Goal: Task Accomplishment & Management: Complete application form

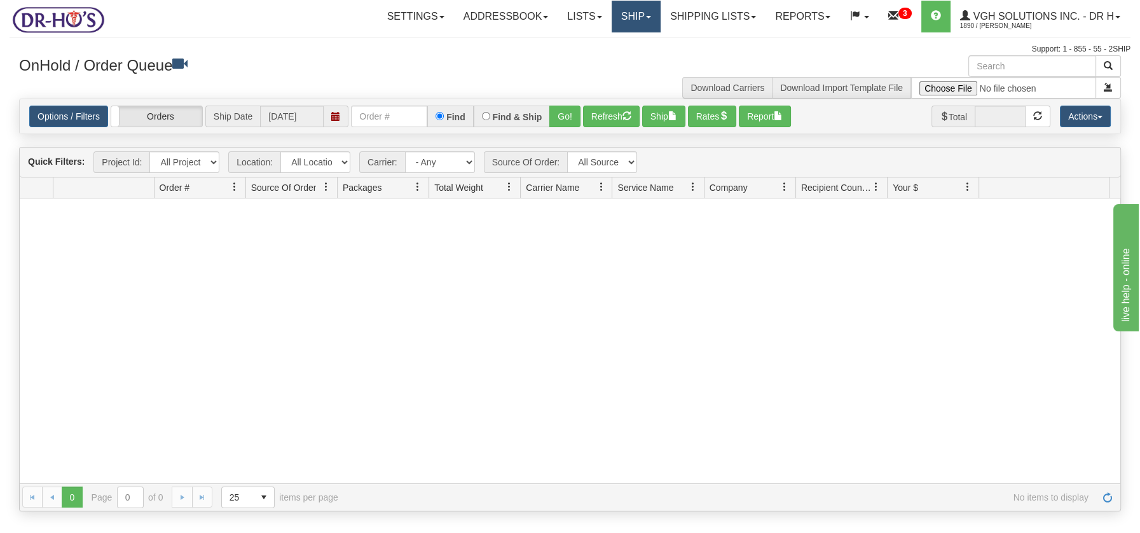
click at [632, 13] on link "Ship" at bounding box center [635, 17] width 49 height 32
click at [596, 42] on span "Ship Screen" at bounding box center [581, 44] width 48 height 10
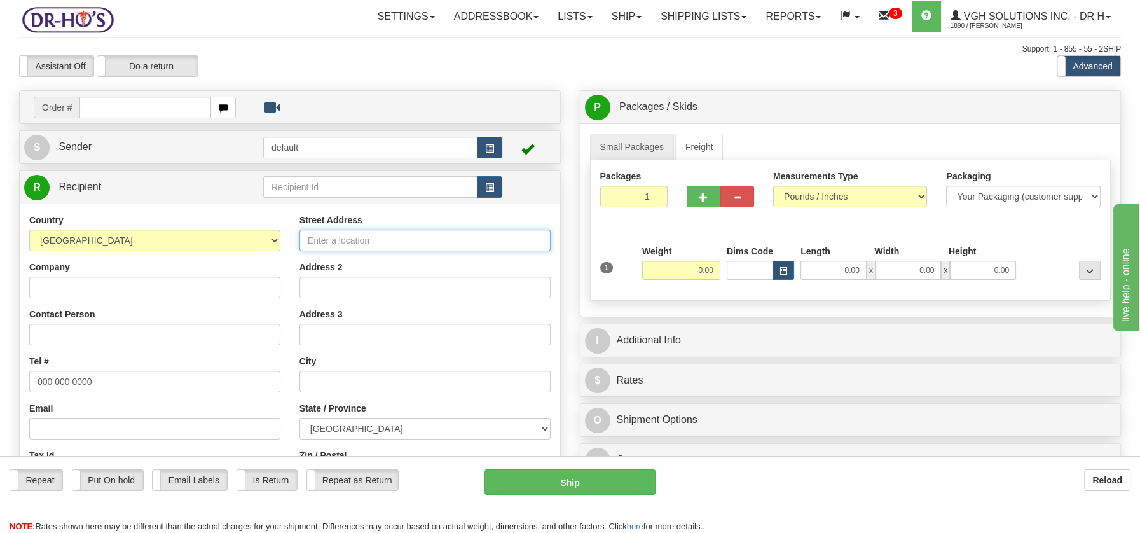
click at [327, 236] on input "Street Address" at bounding box center [424, 240] width 251 height 22
paste input "4488 RUE FOSTER WATERLOO Quebec, J0E2N0 Canada"
type input "4488 RUE FOSTER WATERLOO Quebec, J0E2N0 Canada"
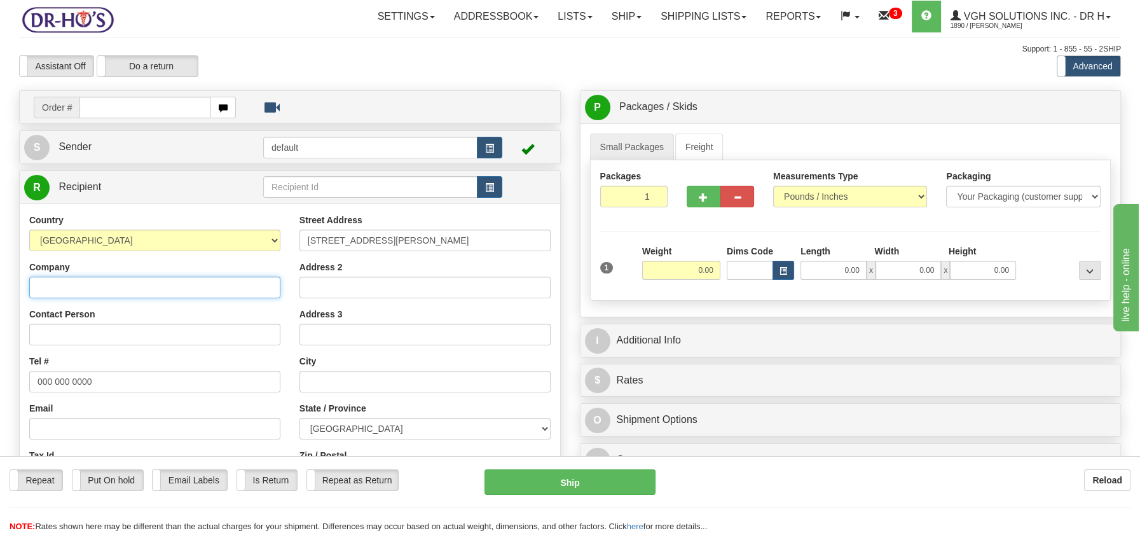
click at [39, 286] on input "Company" at bounding box center [154, 287] width 251 height 22
paste input "Paul Cloutier"
type input "Paul Cloutier"
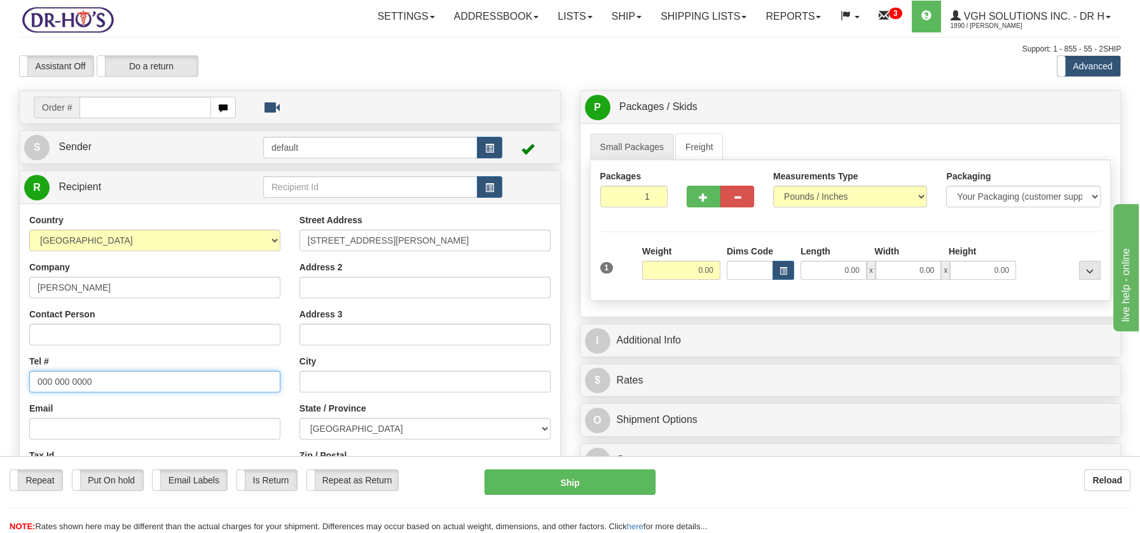
drag, startPoint x: 35, startPoint y: 381, endPoint x: 106, endPoint y: 378, distance: 70.6
click at [106, 378] on input "000 000 0000" at bounding box center [154, 382] width 251 height 22
paste input "514248728"
type input "5142487280"
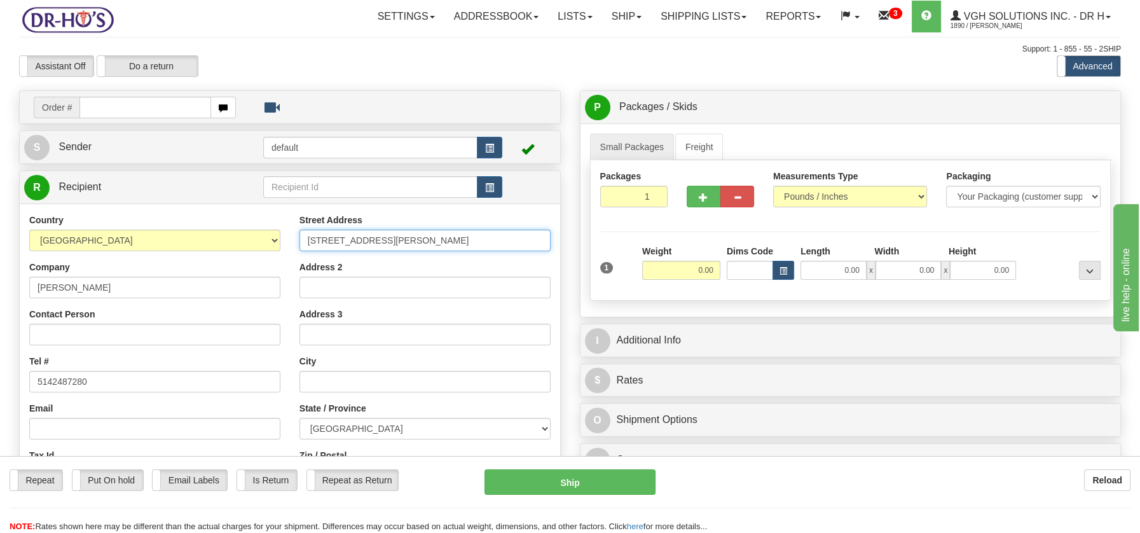
scroll to position [0, 1]
drag, startPoint x: 390, startPoint y: 237, endPoint x: 526, endPoint y: 241, distance: 136.1
click at [554, 240] on div "Street Address 4488 RUE FOSTER WATERLOO Quebec, J0E2N0 Canada Address 2 Address…" at bounding box center [425, 385] width 270 height 342
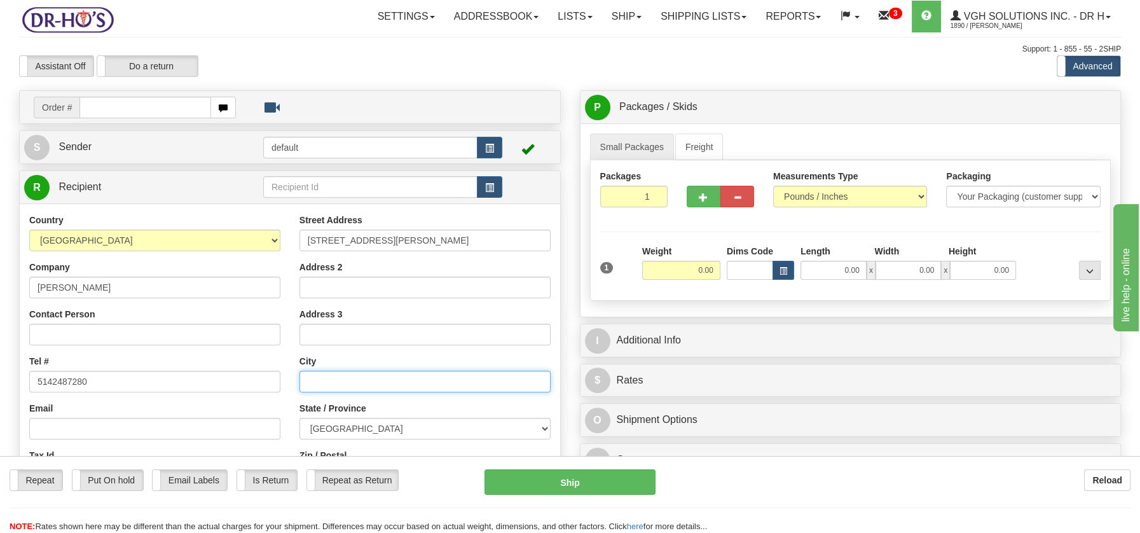
click at [339, 388] on input "text" at bounding box center [424, 382] width 251 height 22
paste input "WATERLOO Quebec, J0E2N0 Canada"
drag, startPoint x: 395, startPoint y: 377, endPoint x: 507, endPoint y: 381, distance: 111.3
click at [507, 381] on input "WATERLOO Quebec, J0E2N0 Canada" at bounding box center [424, 382] width 251 height 22
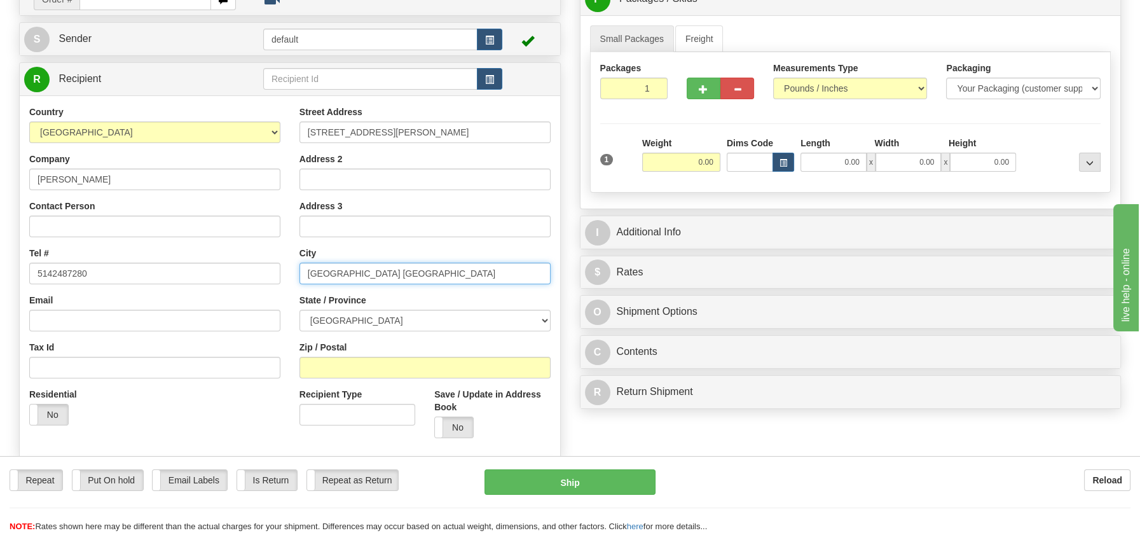
scroll to position [126, 0]
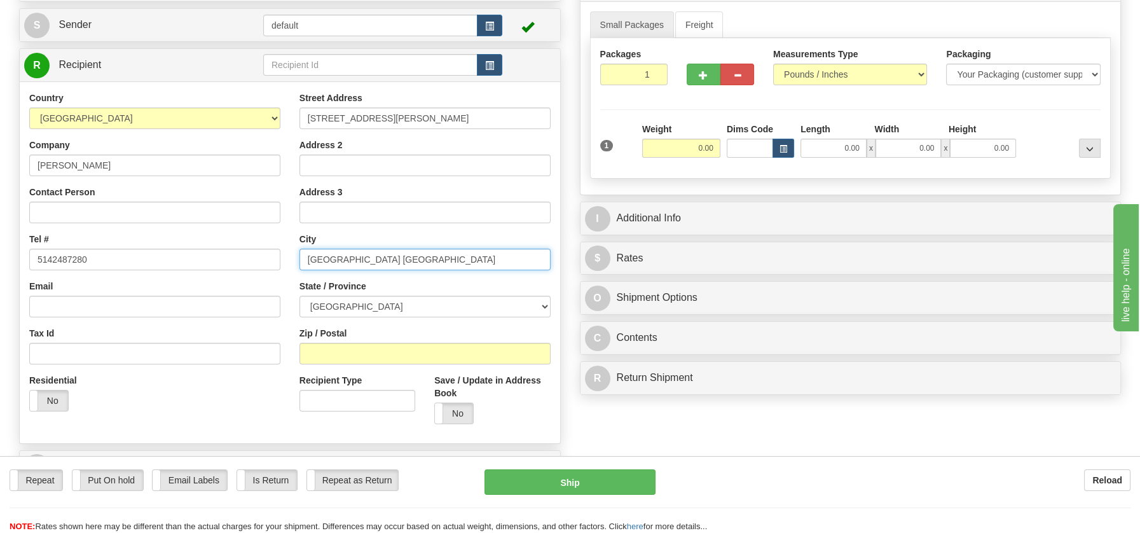
drag, startPoint x: 1148, startPoint y: 122, endPoint x: 122, endPoint y: 10, distance: 1032.0
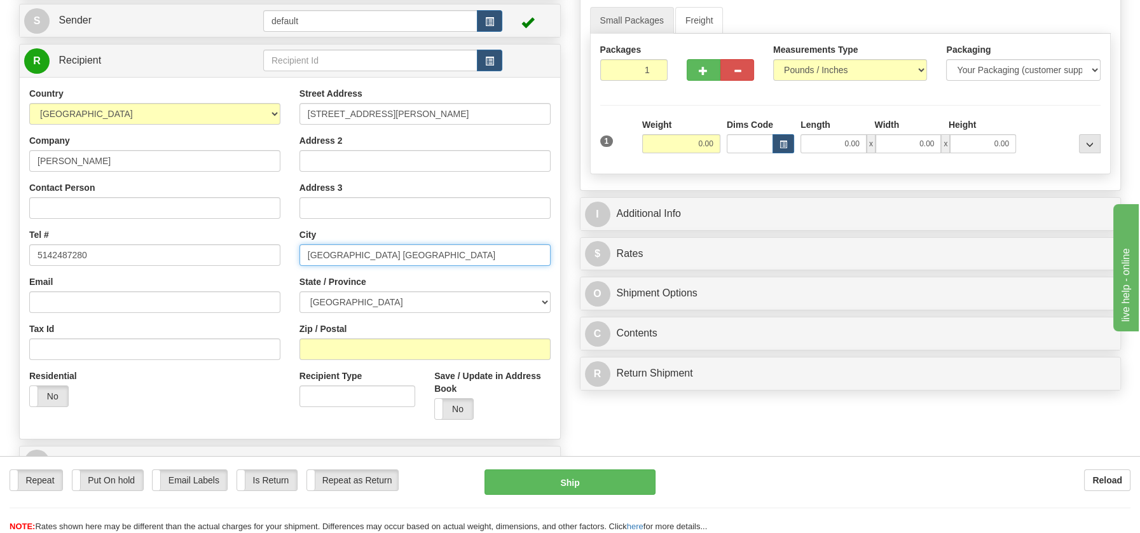
type input "WATERLOO Quebec, J0E2N0 Canada"
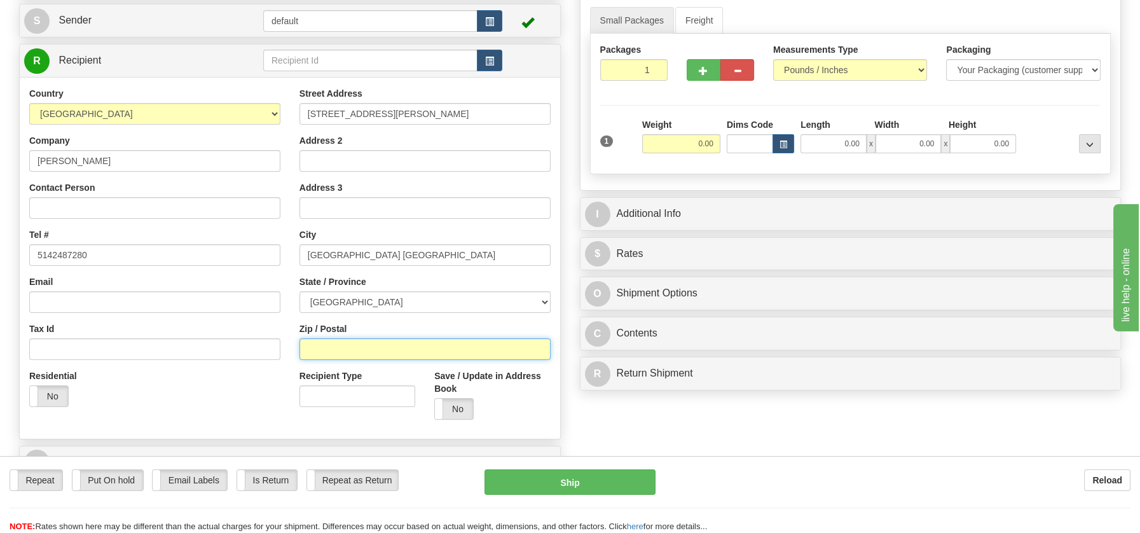
click at [336, 352] on input "Zip / Postal" at bounding box center [424, 349] width 251 height 22
paste input "J0E2N0 Canada"
type input "J0E2N0 Canada"
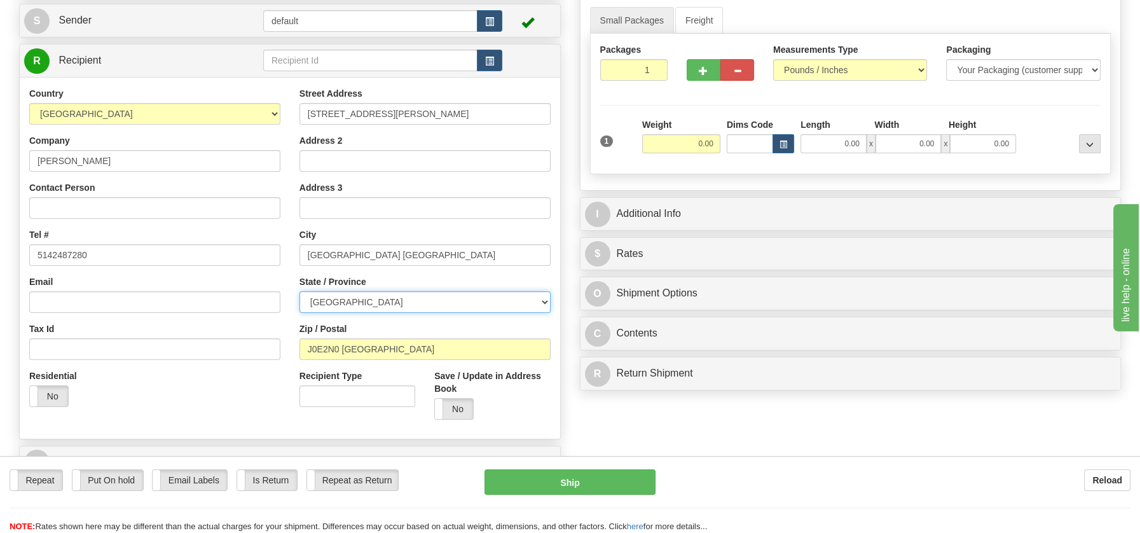
click at [543, 301] on select "[GEOGRAPHIC_DATA] [GEOGRAPHIC_DATA] [GEOGRAPHIC_DATA] [GEOGRAPHIC_DATA] [GEOGRA…" at bounding box center [424, 302] width 251 height 22
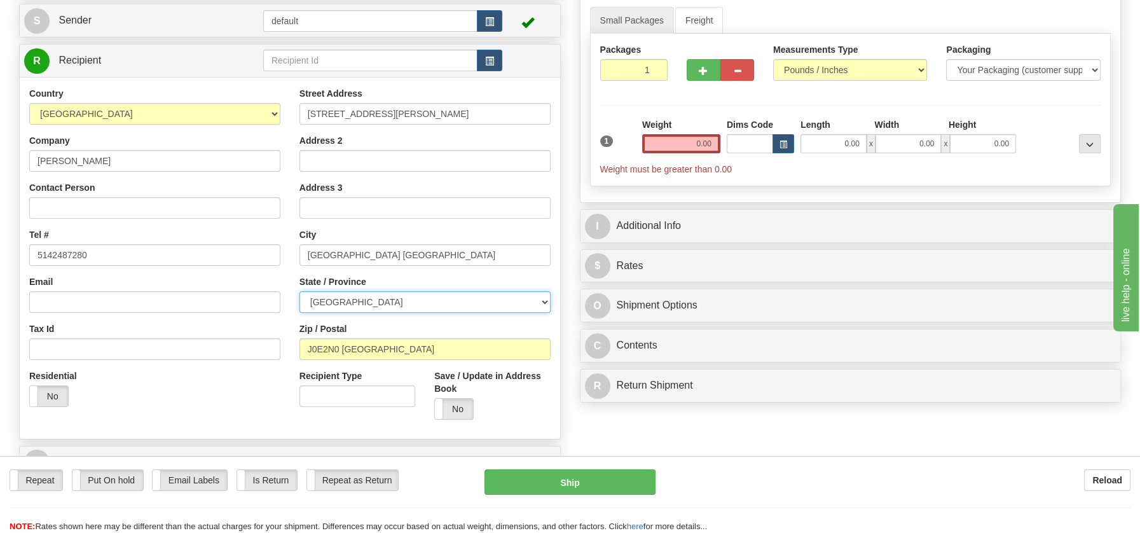
select select "QC"
click at [299, 291] on select "[GEOGRAPHIC_DATA] [GEOGRAPHIC_DATA] [GEOGRAPHIC_DATA] [GEOGRAPHIC_DATA] [GEOGRA…" at bounding box center [424, 302] width 251 height 22
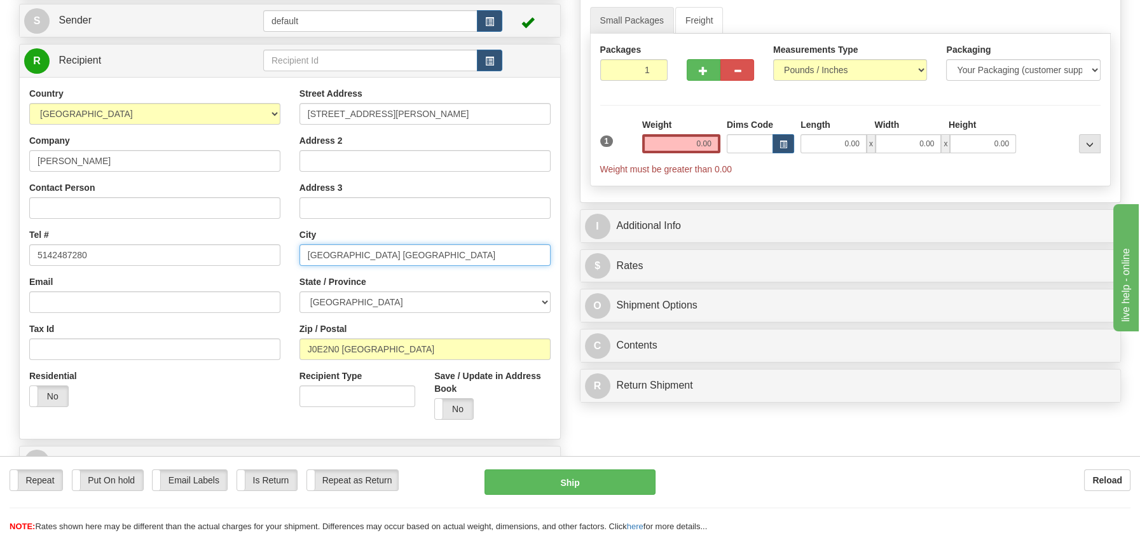
drag, startPoint x: 359, startPoint y: 254, endPoint x: 503, endPoint y: 266, distance: 144.8
click at [503, 266] on div "Street Address 4488 RUE FOSTER WATERLOO Quebec, J0E2N0 Canada Address 2 Address…" at bounding box center [425, 258] width 270 height 342
type input "WATERLOO"
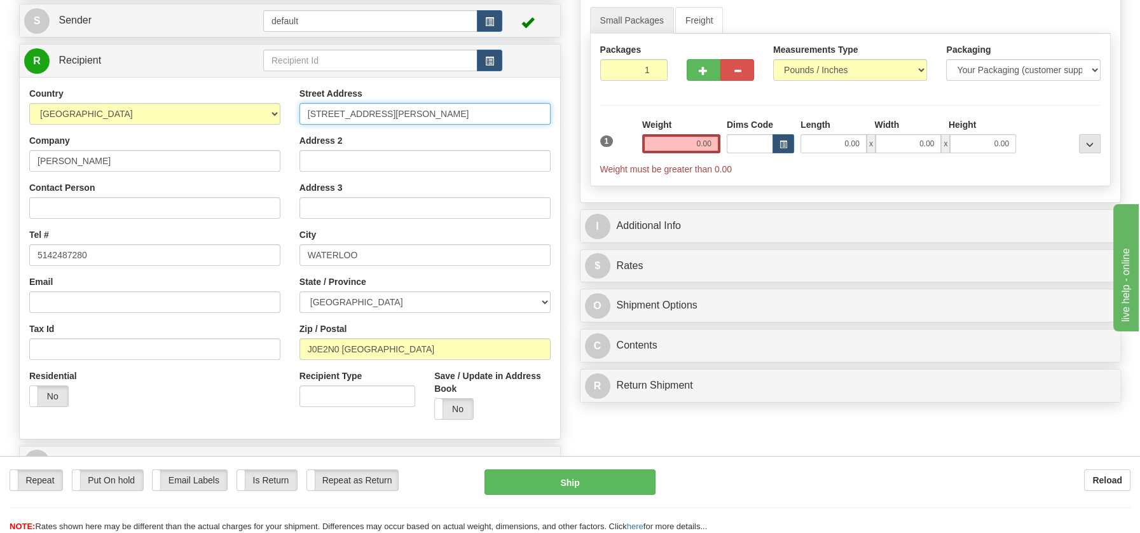
scroll to position [0, 1]
drag, startPoint x: 390, startPoint y: 112, endPoint x: 552, endPoint y: 121, distance: 161.7
click at [552, 121] on div "Street Address 4488 RUE FOSTER WATERLOO Quebec, J0E2N0 Canada Address 2 Address…" at bounding box center [425, 258] width 270 height 342
type input "4488 RUE FOSTER"
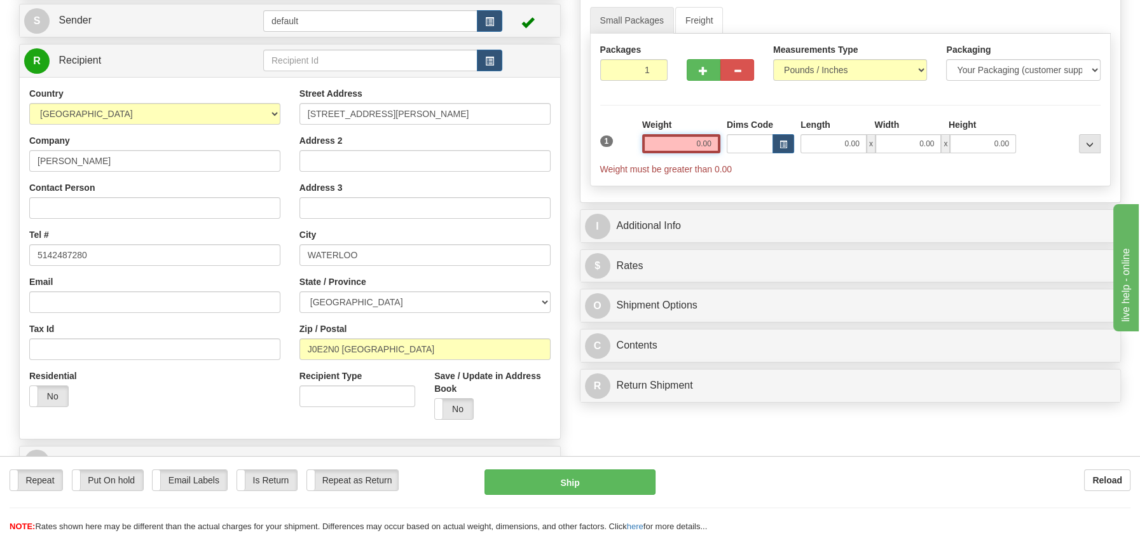
drag, startPoint x: 681, startPoint y: 143, endPoint x: 742, endPoint y: 154, distance: 62.6
click at [742, 154] on div "1 Weight 0.00 Dims Code 0.00" at bounding box center [850, 146] width 507 height 57
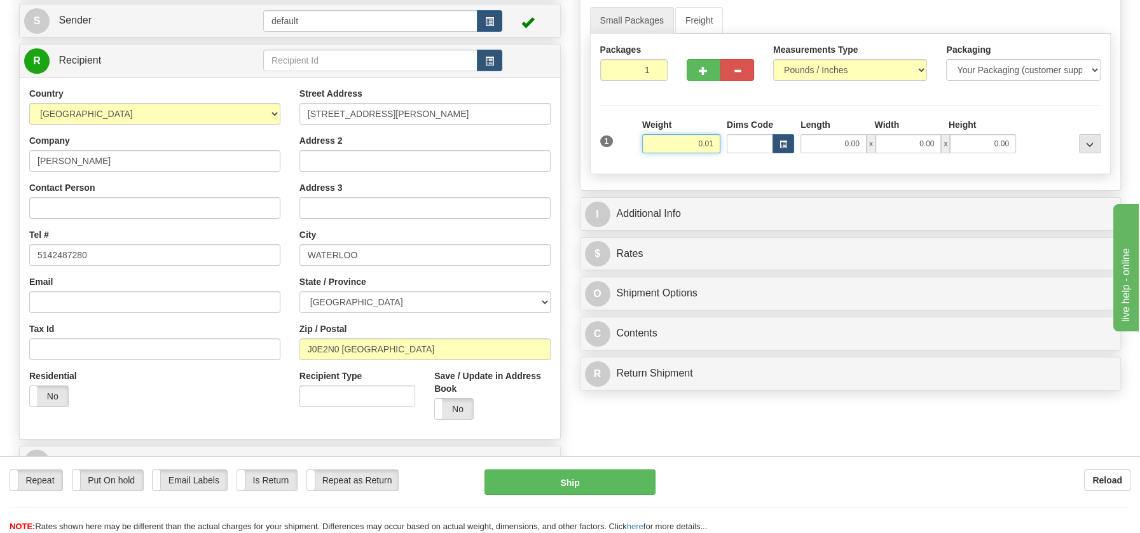
type input "0.01"
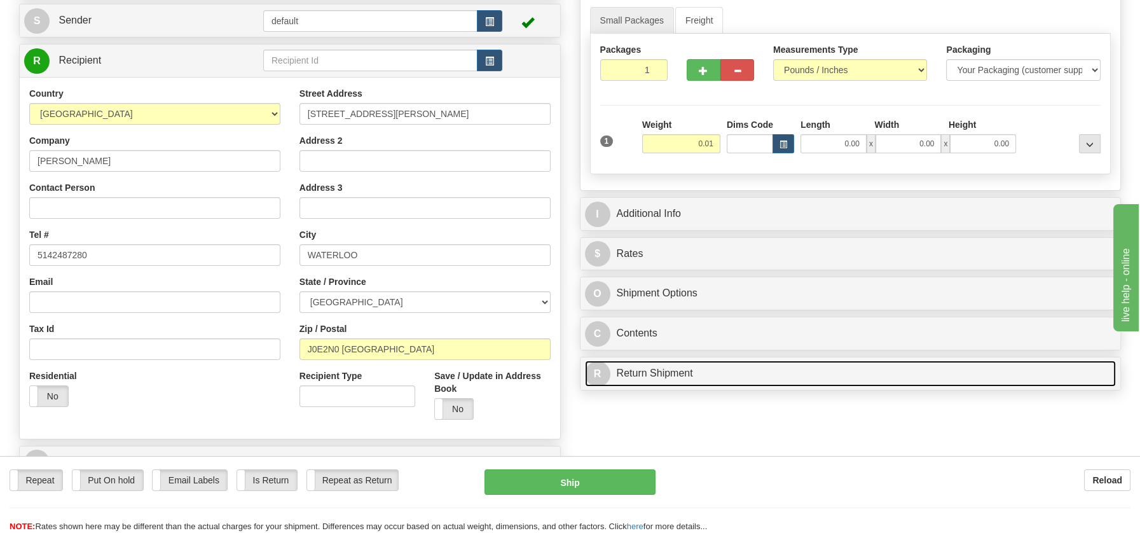
click at [672, 368] on div "P Packages / Skids 1 Packages - Weight: 0.00 Lbs 1 Skids - Weight: NaN Lbs Ship…" at bounding box center [850, 180] width 561 height 433
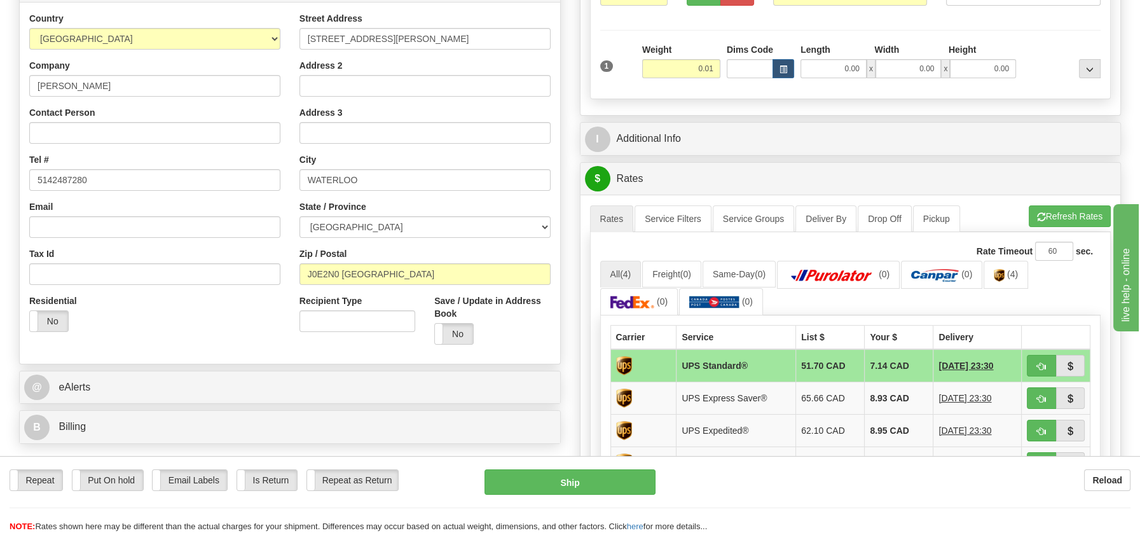
scroll to position [198, 0]
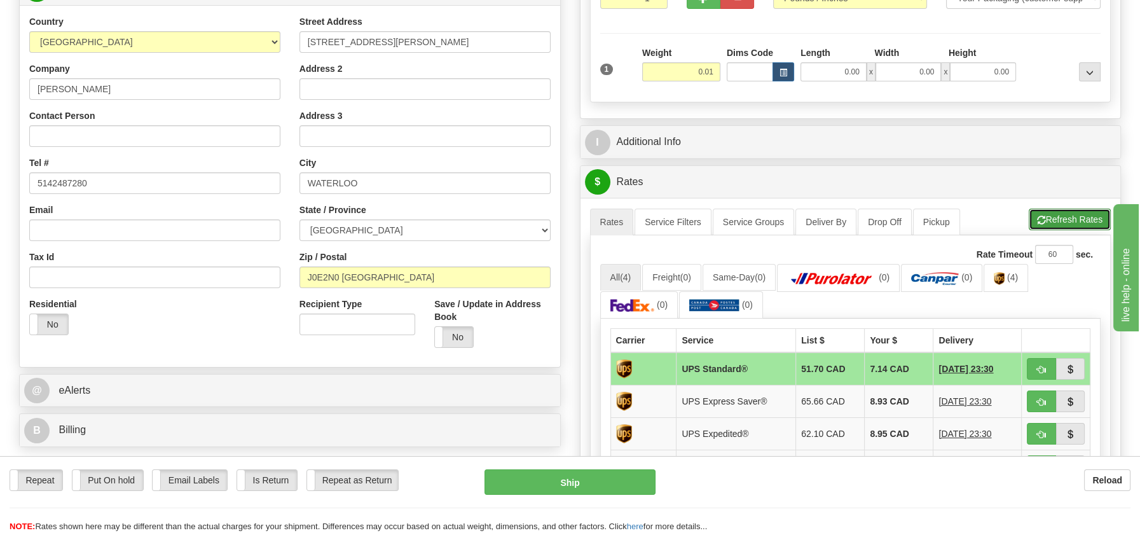
click at [1075, 218] on button "Refresh Rates" at bounding box center [1069, 219] width 82 height 22
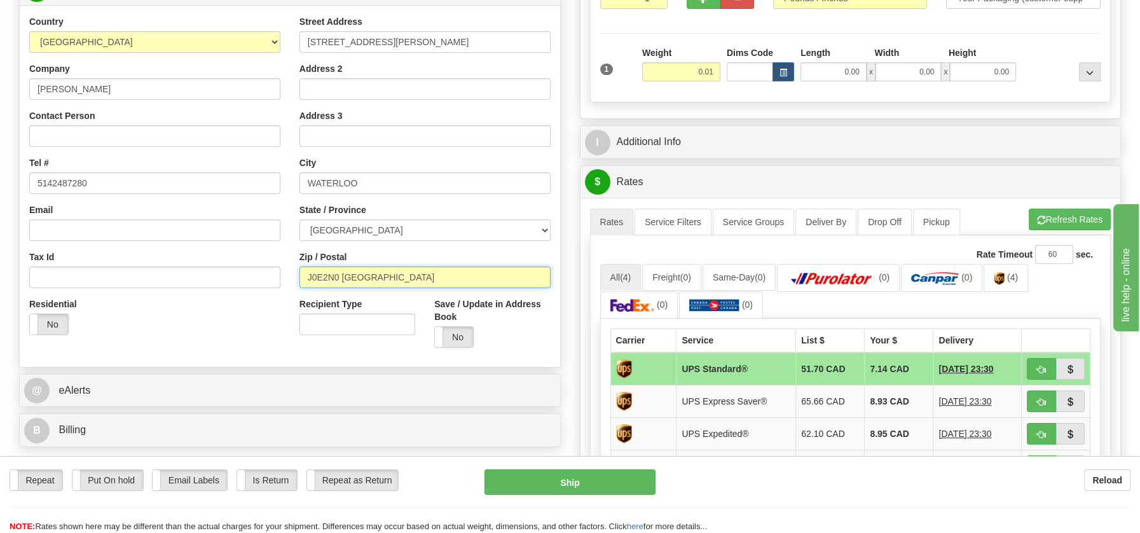
drag, startPoint x: 337, startPoint y: 275, endPoint x: 439, endPoint y: 273, distance: 101.1
click at [439, 273] on input "J0E2N0 Canada" at bounding box center [424, 277] width 251 height 22
type input "J0E2N0"
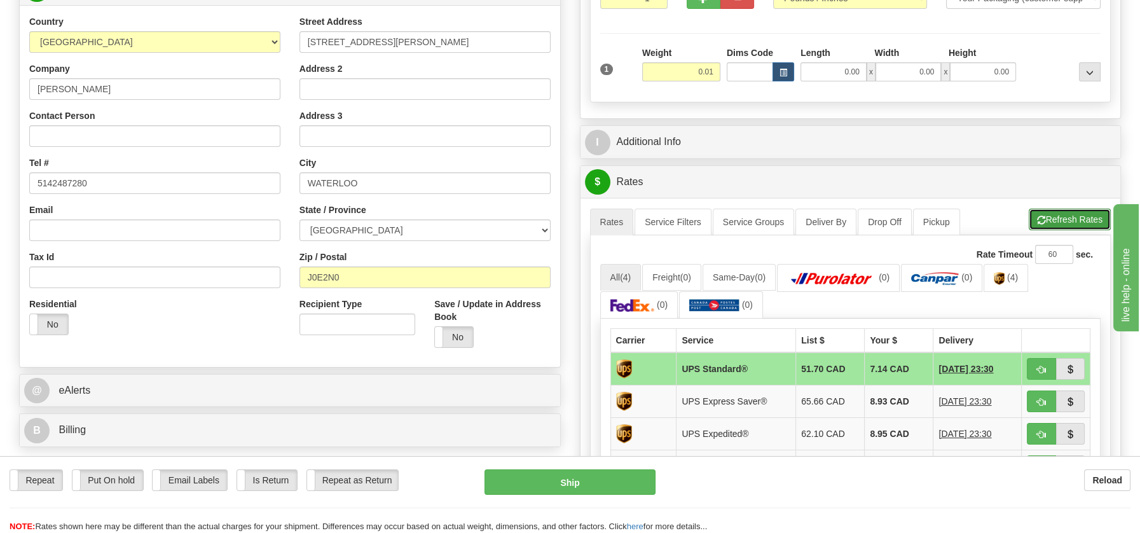
click at [1077, 209] on button "Refresh Rates" at bounding box center [1069, 219] width 82 height 22
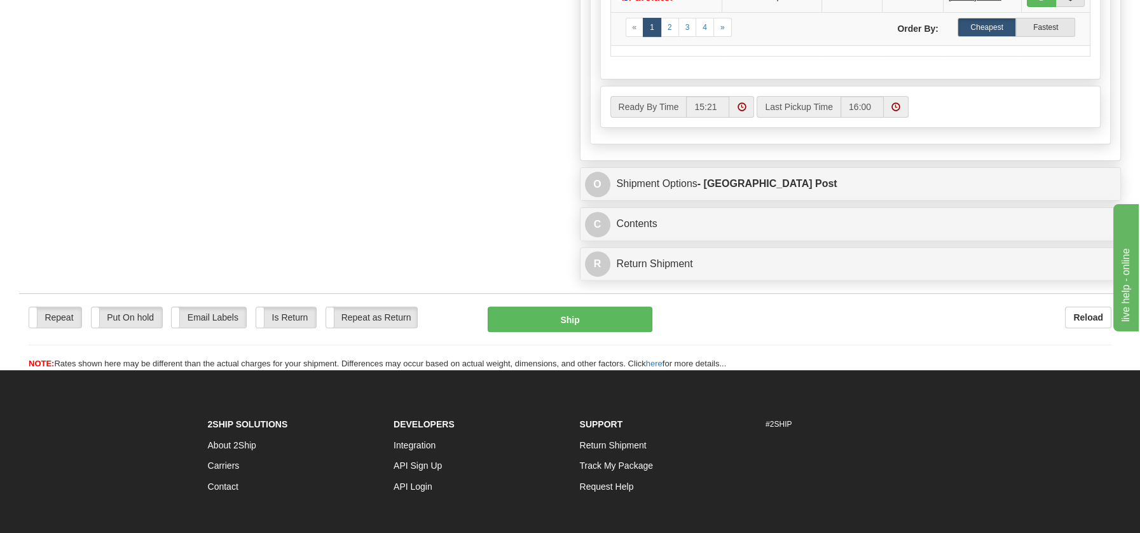
scroll to position [713, 0]
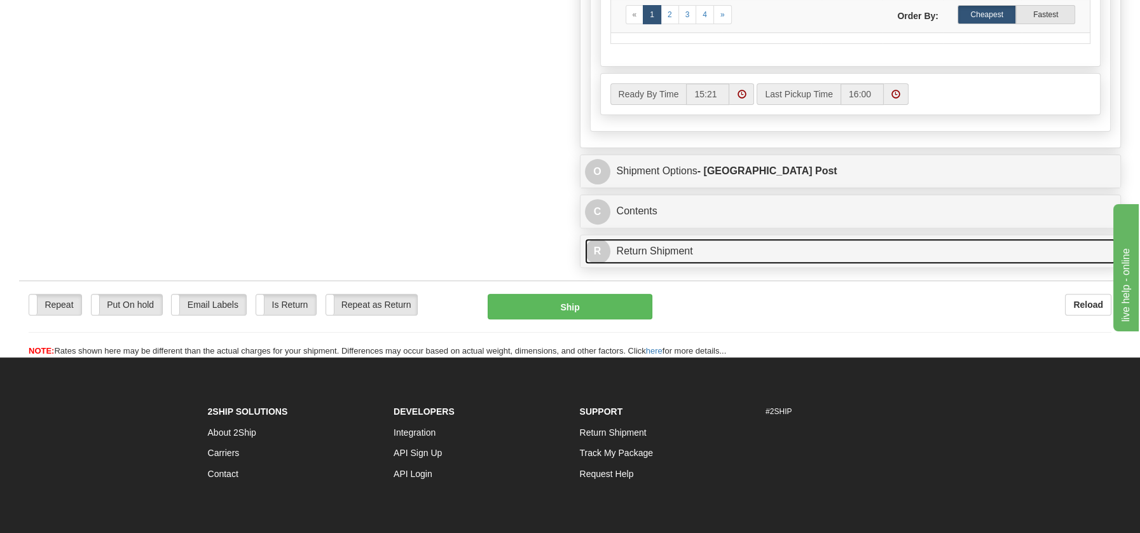
click at [624, 249] on link "R Return Shipment" at bounding box center [850, 251] width 531 height 26
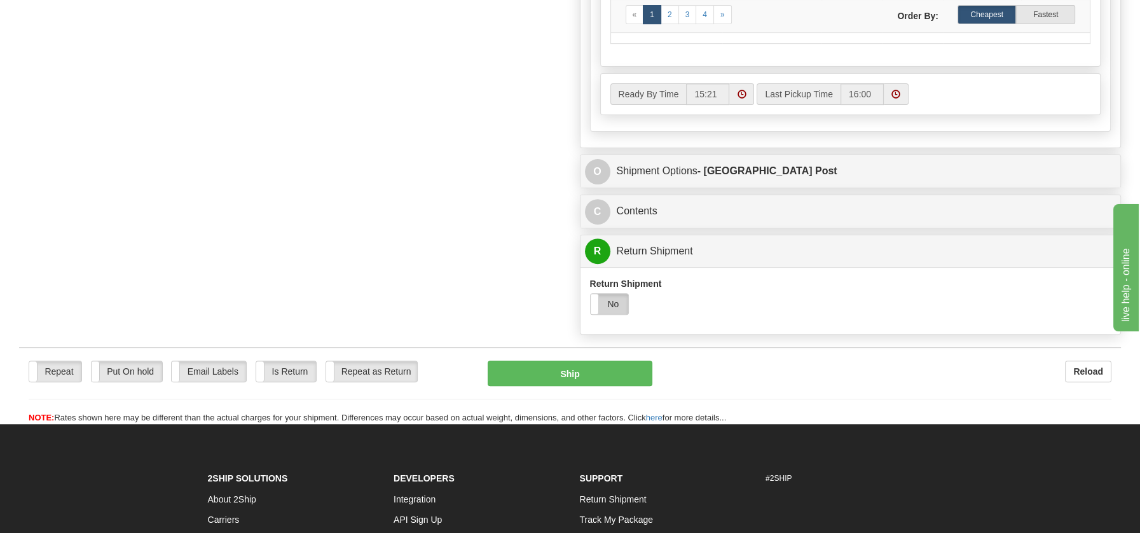
click at [618, 296] on label "No" at bounding box center [609, 304] width 38 height 20
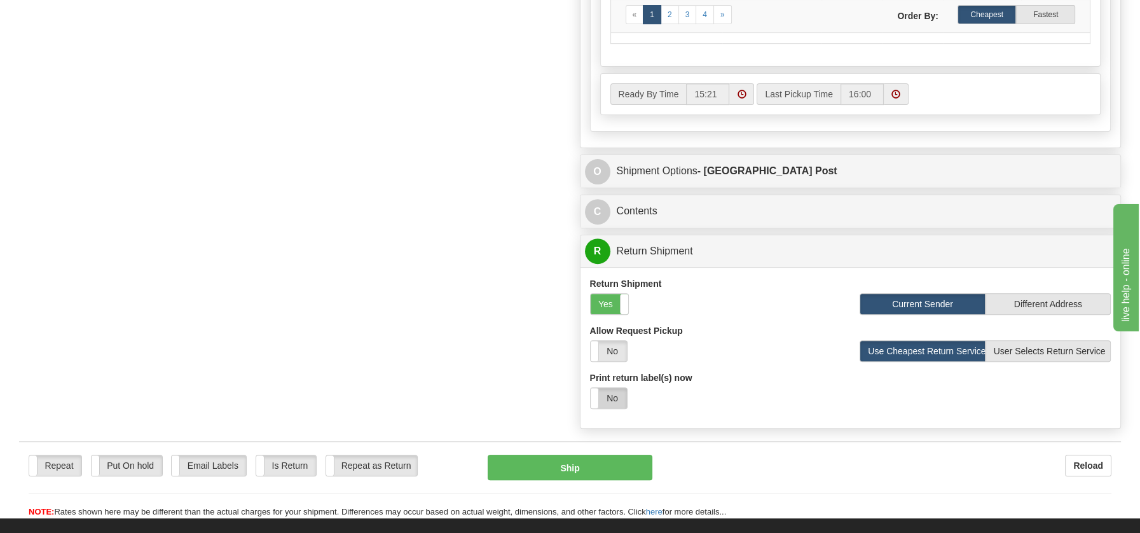
click at [610, 390] on label "No" at bounding box center [608, 398] width 36 height 20
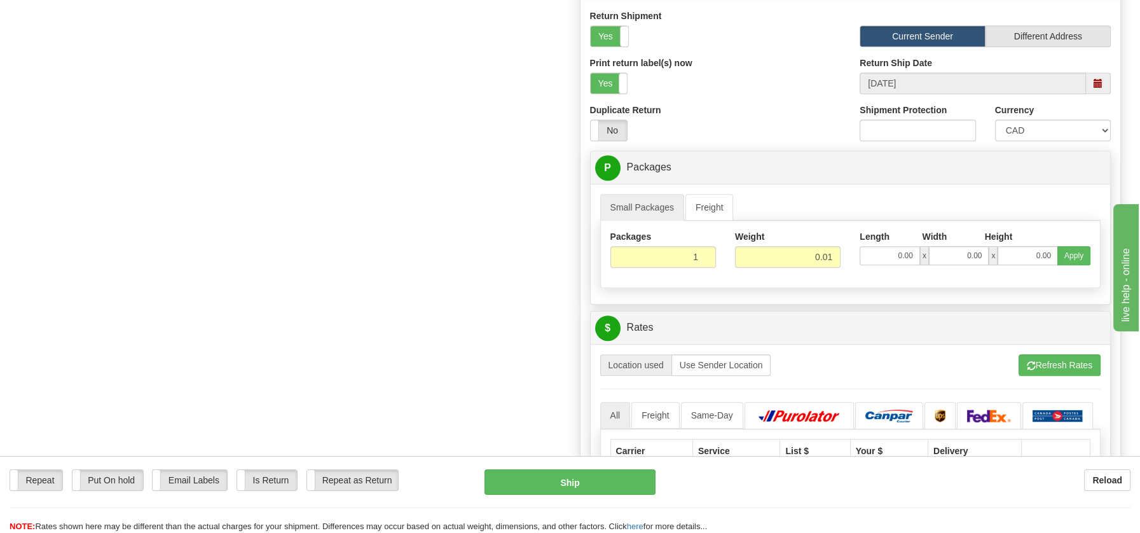
scroll to position [1001, 0]
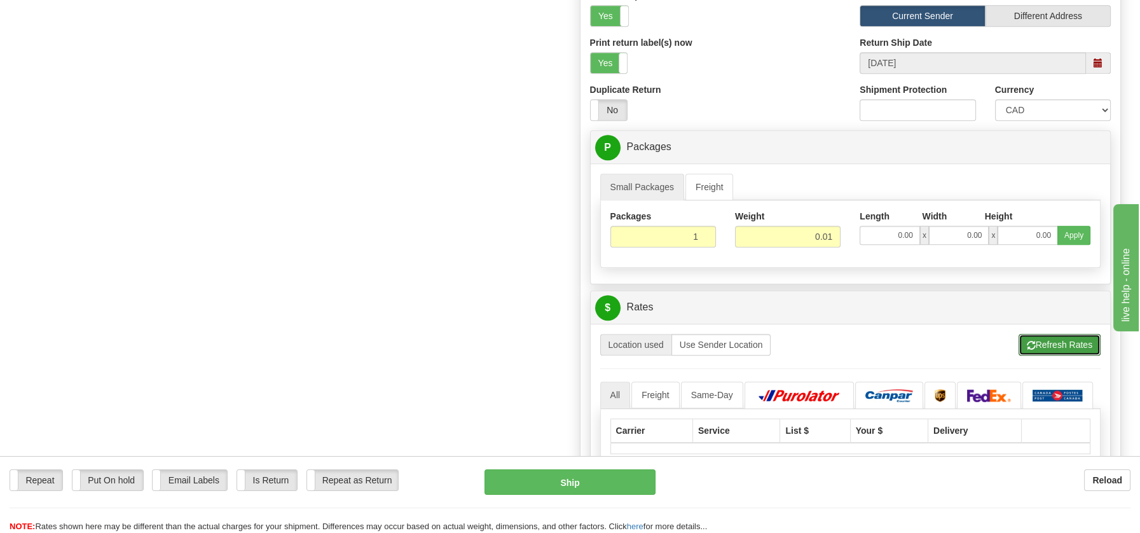
drag, startPoint x: 1036, startPoint y: 336, endPoint x: 1017, endPoint y: 348, distance: 22.6
click at [1036, 336] on button "Refresh Rates" at bounding box center [1059, 345] width 82 height 22
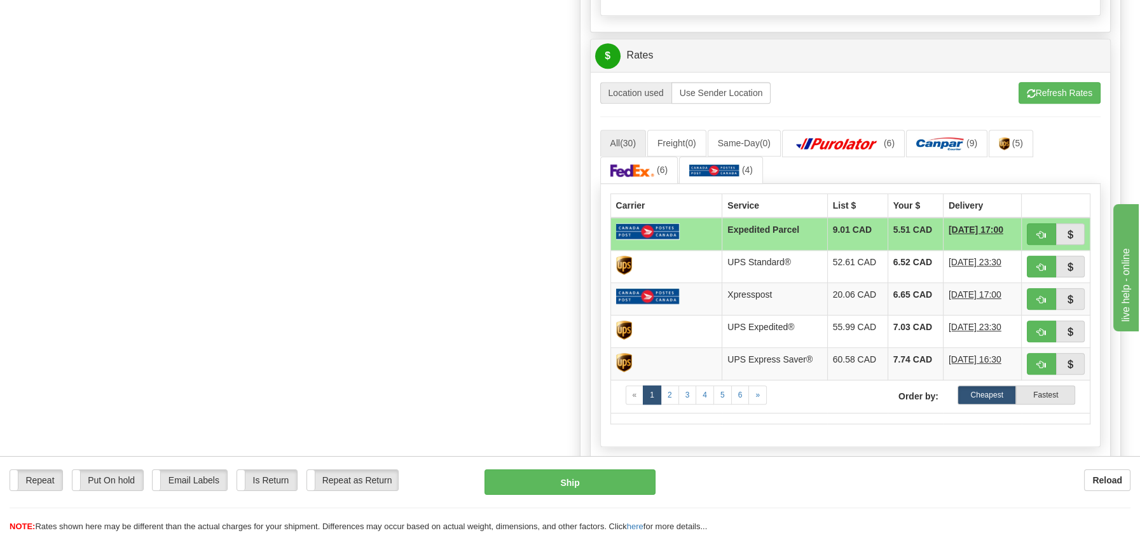
scroll to position [1238, 0]
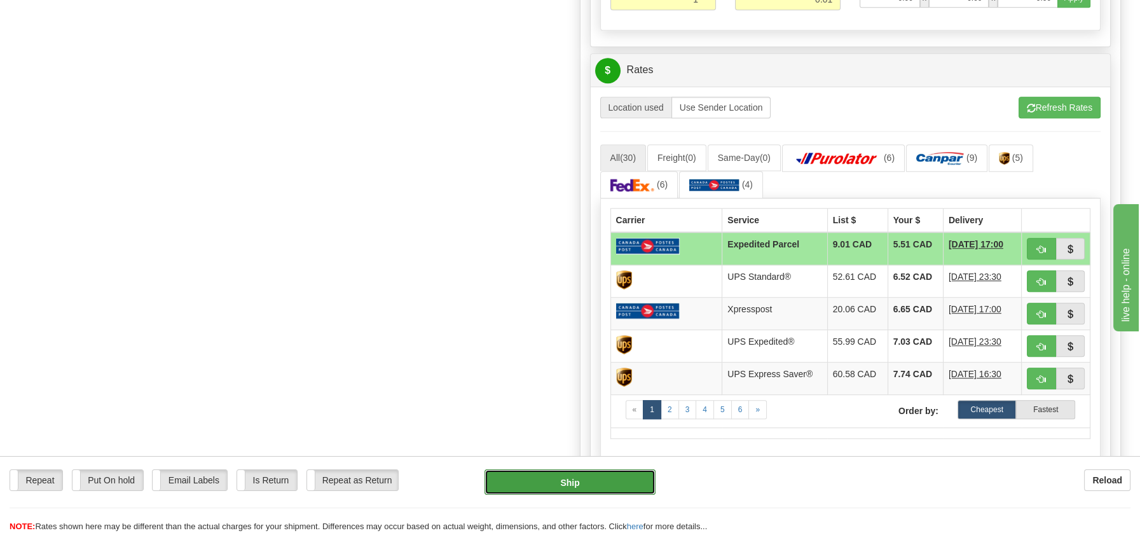
click at [603, 487] on button "Ship" at bounding box center [569, 481] width 171 height 25
type input "DOM.EP"
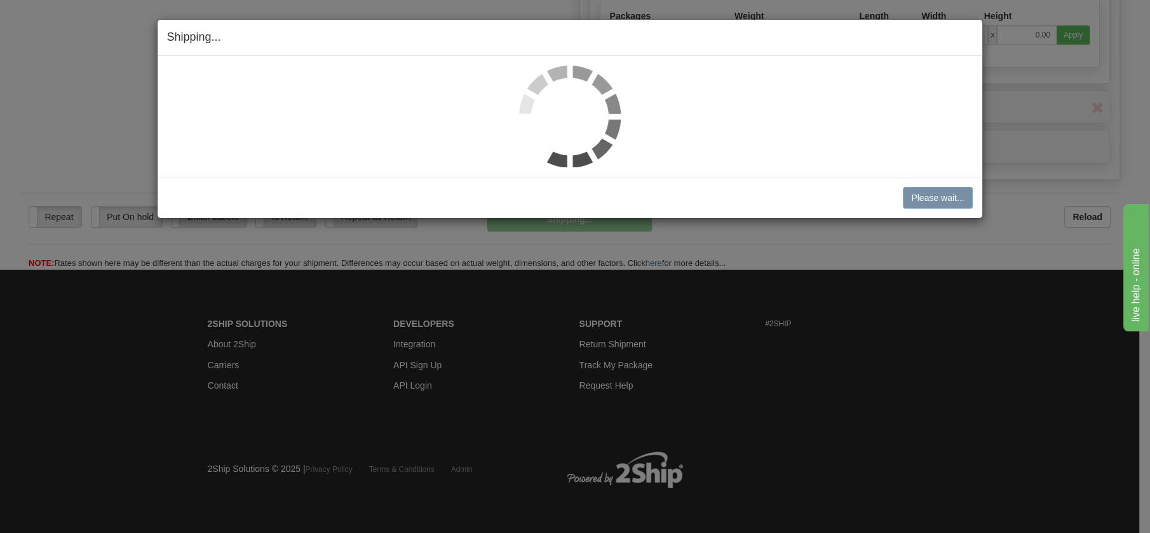
scroll to position [732, 0]
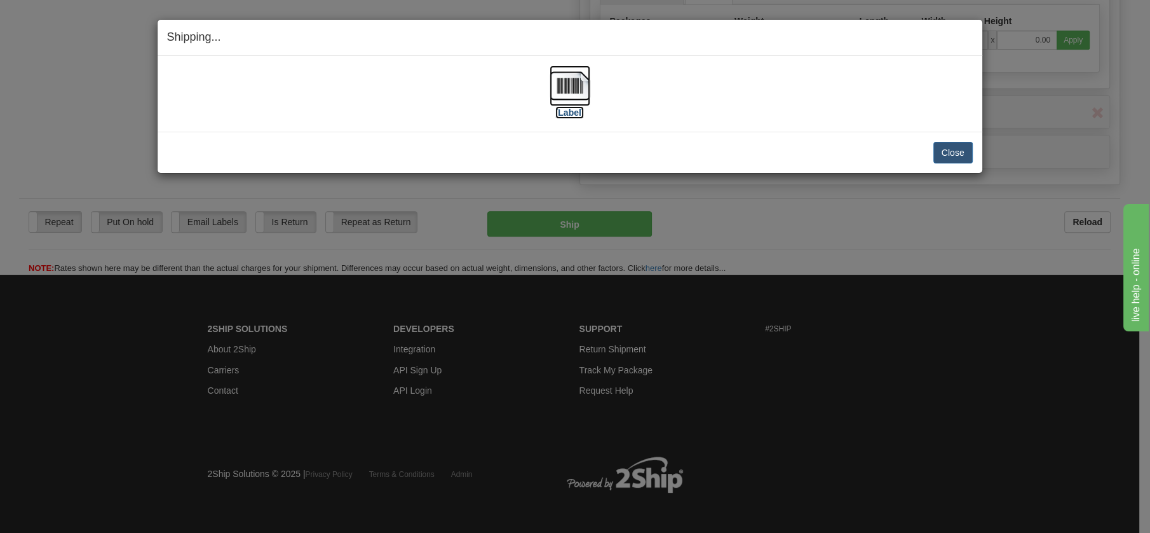
click at [574, 93] on img at bounding box center [570, 85] width 41 height 41
click at [949, 151] on button "Close" at bounding box center [953, 153] width 39 height 22
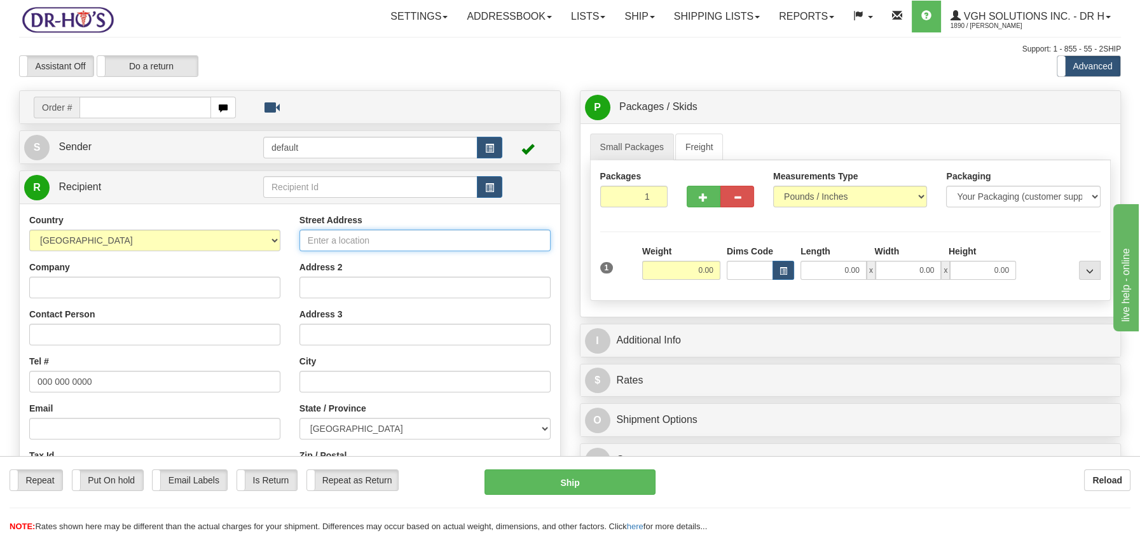
click at [324, 243] on input "Street Address" at bounding box center [424, 240] width 251 height 22
paste input "[STREET_ADDRESS][PERSON_NAME]"
type input "[STREET_ADDRESS][PERSON_NAME]"
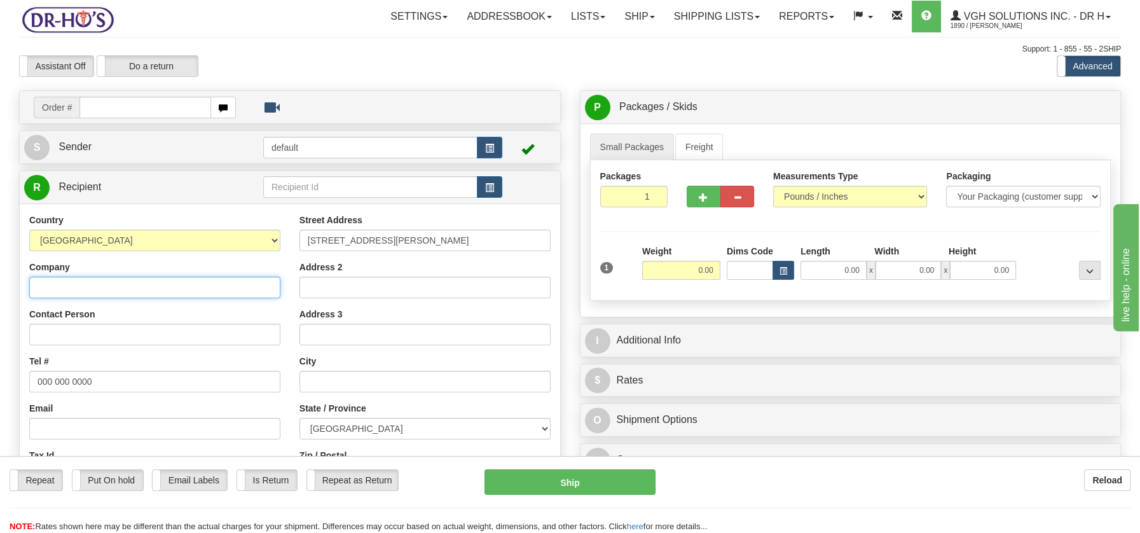
click at [62, 284] on input "Company" at bounding box center [154, 287] width 251 height 22
paste input "[PERSON_NAME]"
type input "[PERSON_NAME]"
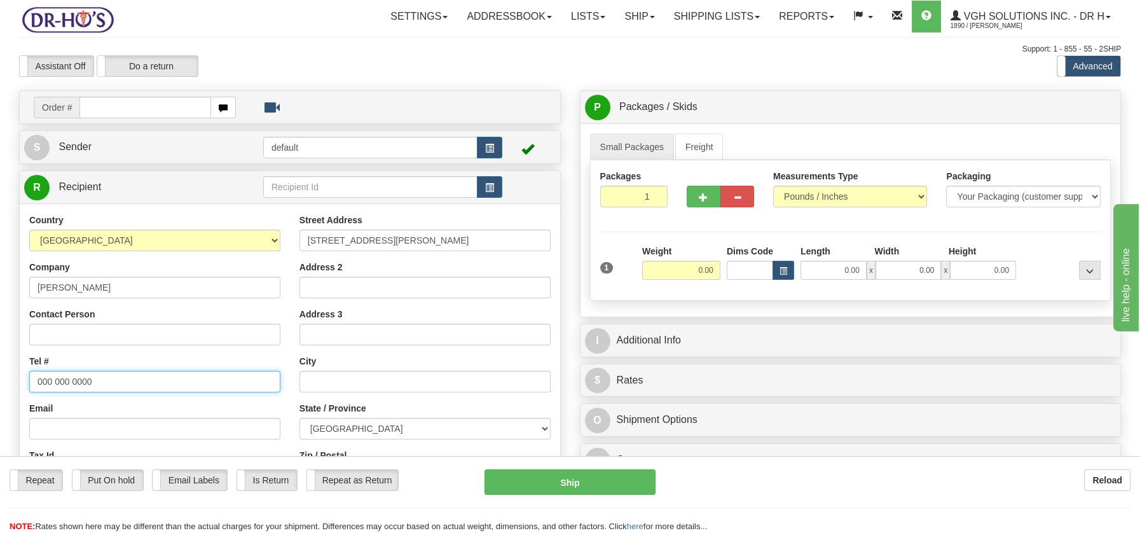
drag, startPoint x: 37, startPoint y: 381, endPoint x: 106, endPoint y: 388, distance: 69.6
click at [106, 388] on input "000 000 0000" at bounding box center [154, 382] width 251 height 22
paste input "5147745047"
type input "5147745047"
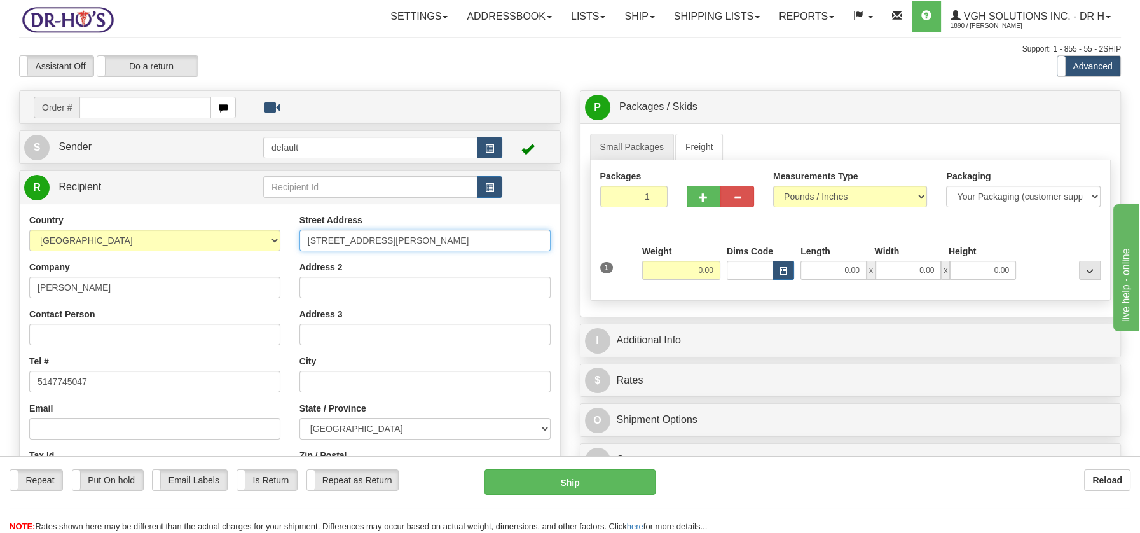
drag, startPoint x: 432, startPoint y: 236, endPoint x: 545, endPoint y: 243, distance: 113.9
click at [545, 243] on input "[STREET_ADDRESS][PERSON_NAME]" at bounding box center [424, 240] width 251 height 22
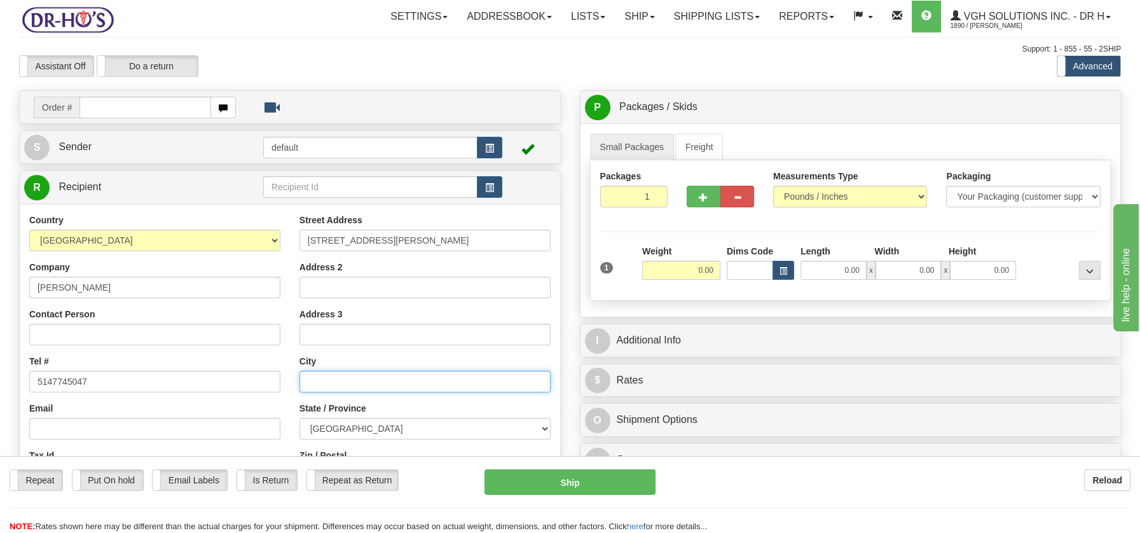
click at [316, 390] on input "text" at bounding box center [424, 382] width 251 height 22
paste input "[GEOGRAPHIC_DATA]"
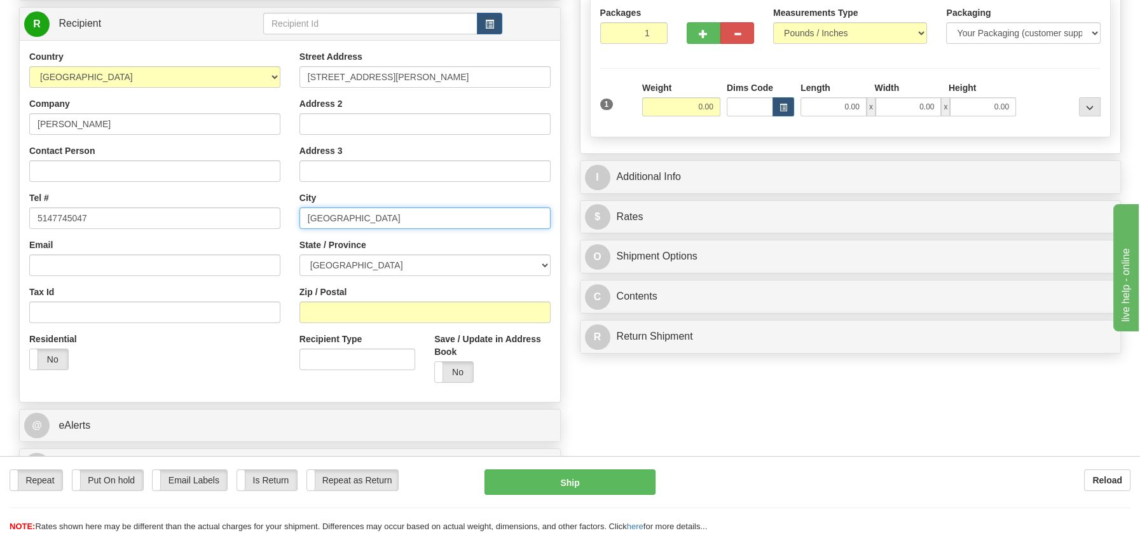
scroll to position [164, 0]
drag, startPoint x: 373, startPoint y: 218, endPoint x: 424, endPoint y: 217, distance: 50.9
click at [424, 217] on input "[GEOGRAPHIC_DATA]" at bounding box center [424, 218] width 251 height 22
type input "[GEOGRAPHIC_DATA]"
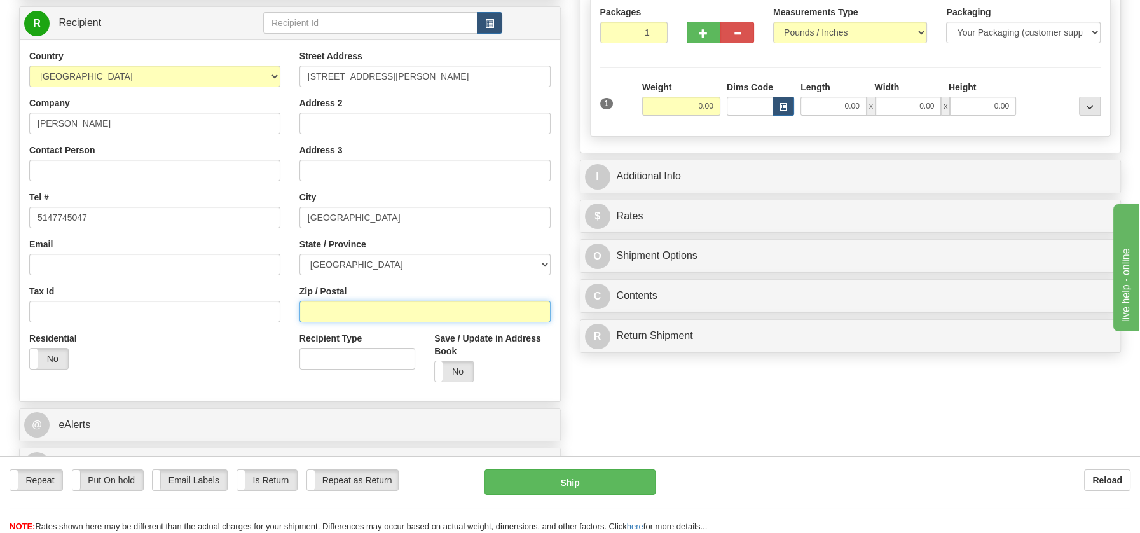
click at [327, 316] on input "Zip / Postal" at bounding box center [424, 312] width 251 height 22
paste input "J3G6Z2"
type input "J3G6Z2"
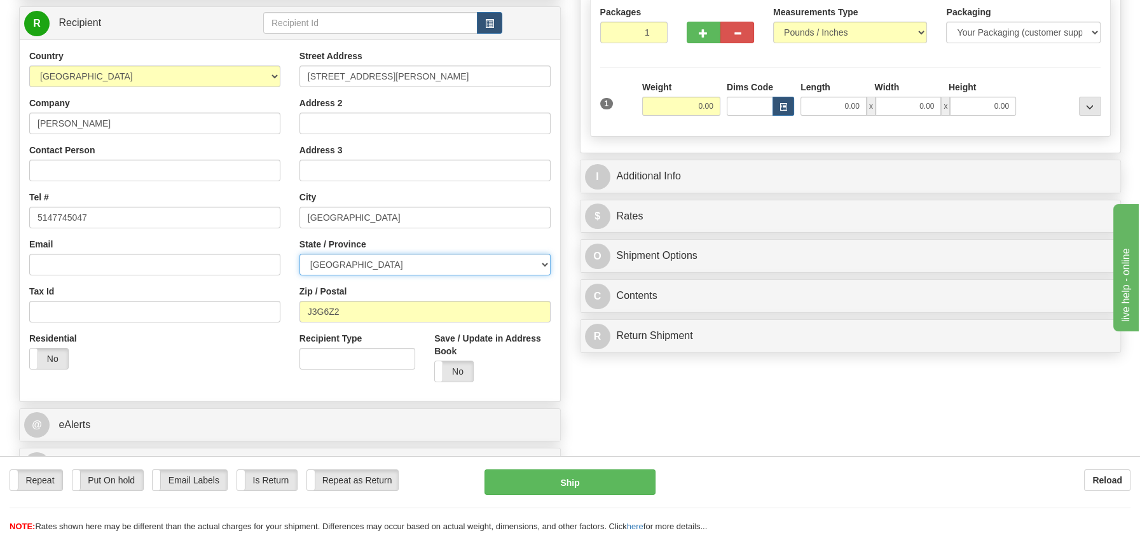
click at [536, 261] on select "[GEOGRAPHIC_DATA] [GEOGRAPHIC_DATA] [GEOGRAPHIC_DATA] [GEOGRAPHIC_DATA] [GEOGRA…" at bounding box center [424, 265] width 251 height 22
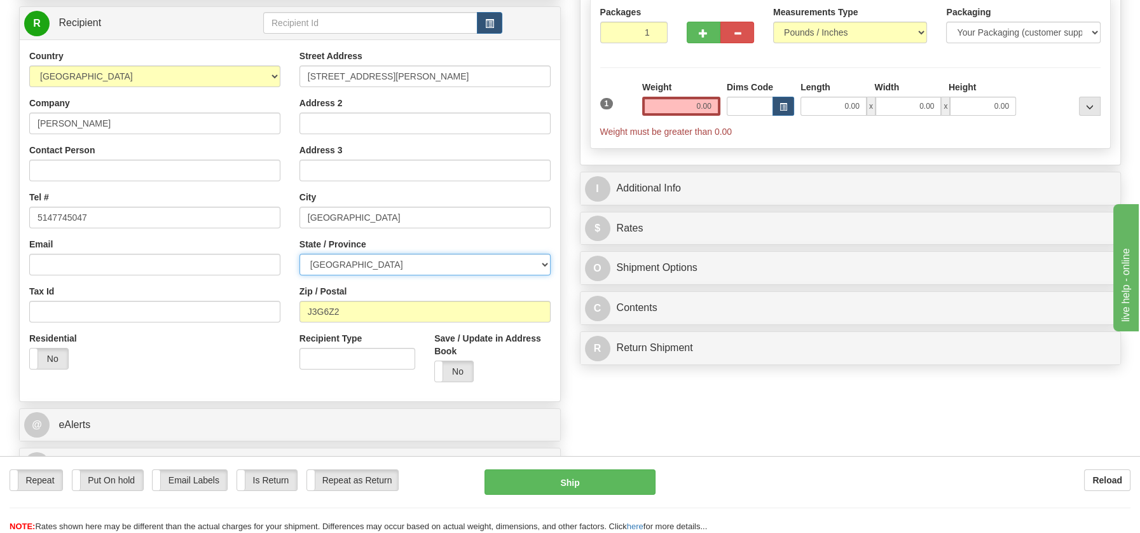
select select "QC"
click at [299, 254] on select "[GEOGRAPHIC_DATA] [GEOGRAPHIC_DATA] [GEOGRAPHIC_DATA] [GEOGRAPHIC_DATA] [GEOGRA…" at bounding box center [424, 265] width 251 height 22
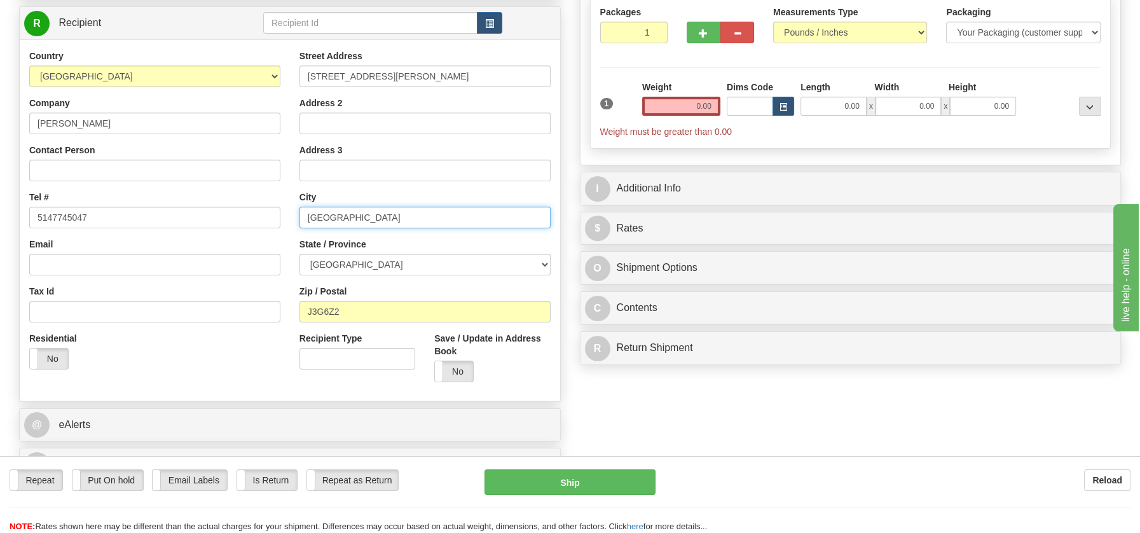
drag, startPoint x: 338, startPoint y: 214, endPoint x: 447, endPoint y: 222, distance: 109.0
click at [447, 222] on input "[GEOGRAPHIC_DATA]" at bounding box center [424, 218] width 251 height 22
type input "Beloeil"
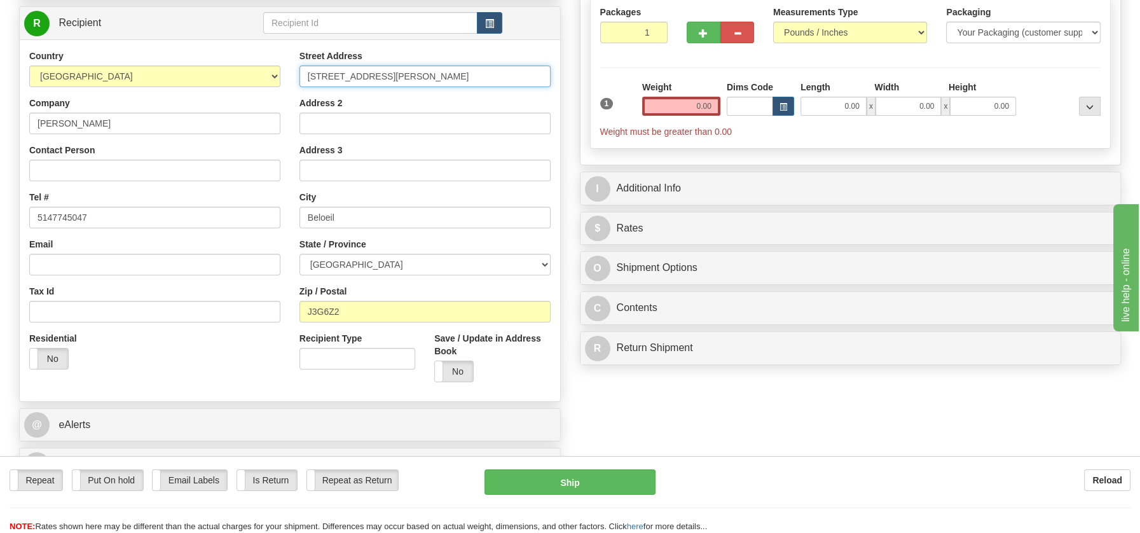
drag, startPoint x: 430, startPoint y: 75, endPoint x: 582, endPoint y: 90, distance: 152.0
type input "[STREET_ADDRESS][PERSON_NAME]"
drag, startPoint x: 686, startPoint y: 105, endPoint x: 758, endPoint y: 123, distance: 74.0
click at [758, 123] on div "1 Weight 0.00 Dims Code 0.00" at bounding box center [850, 109] width 507 height 57
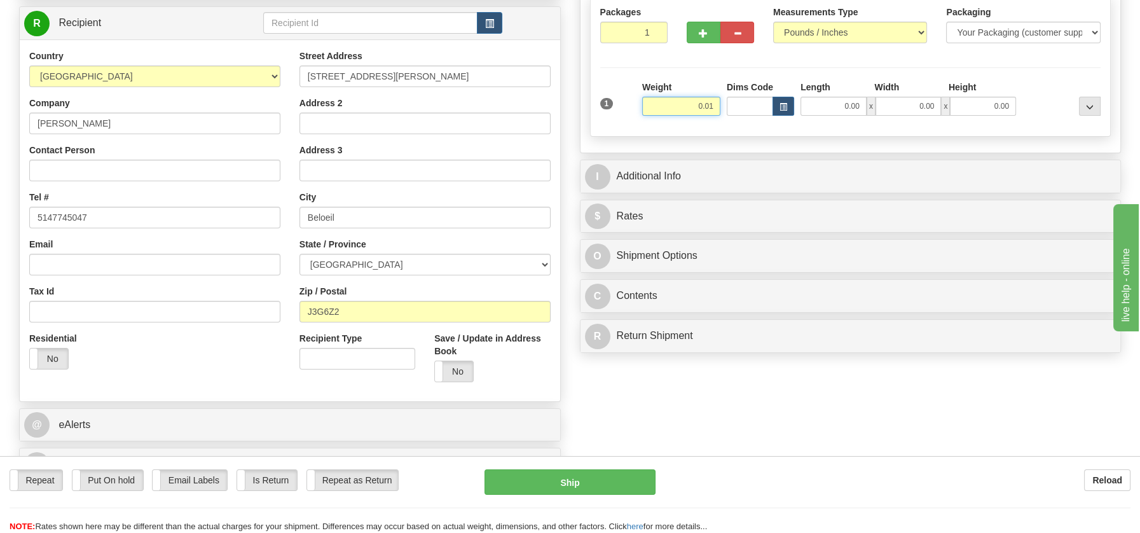
type input "0.01"
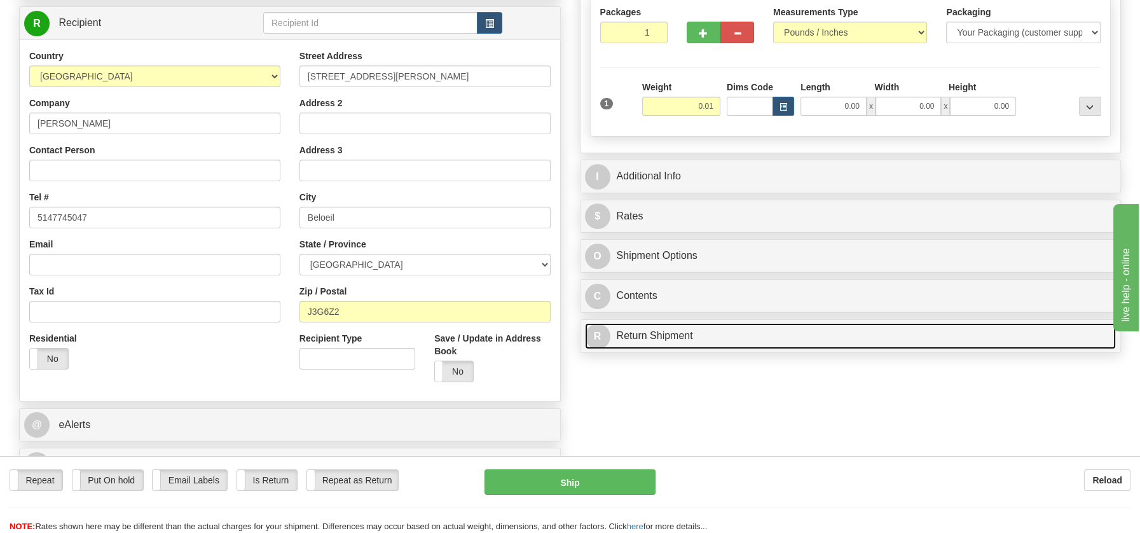
click at [653, 331] on link "R Return Shipment" at bounding box center [850, 336] width 531 height 26
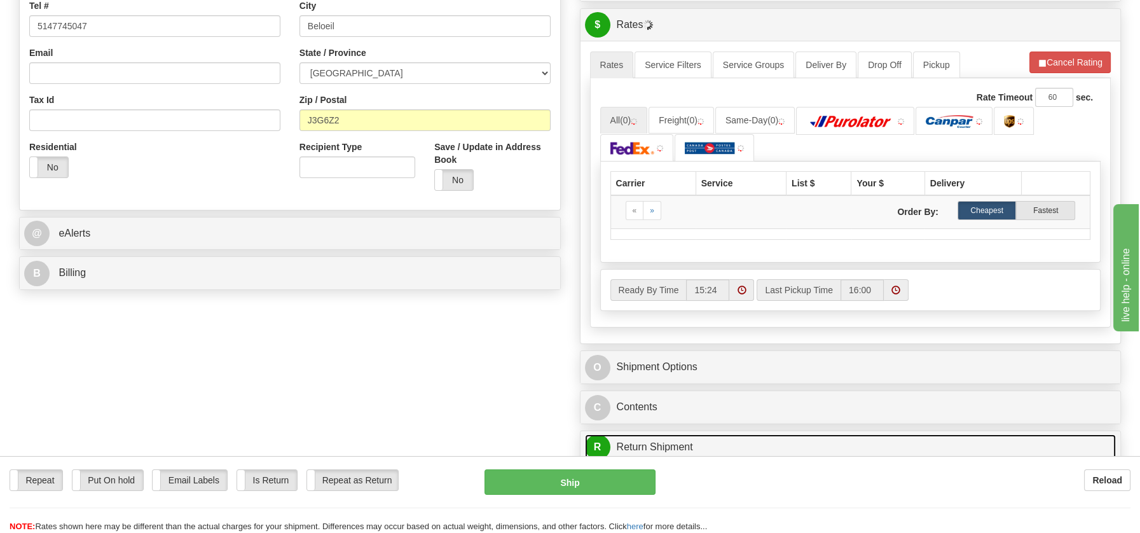
scroll to position [358, 0]
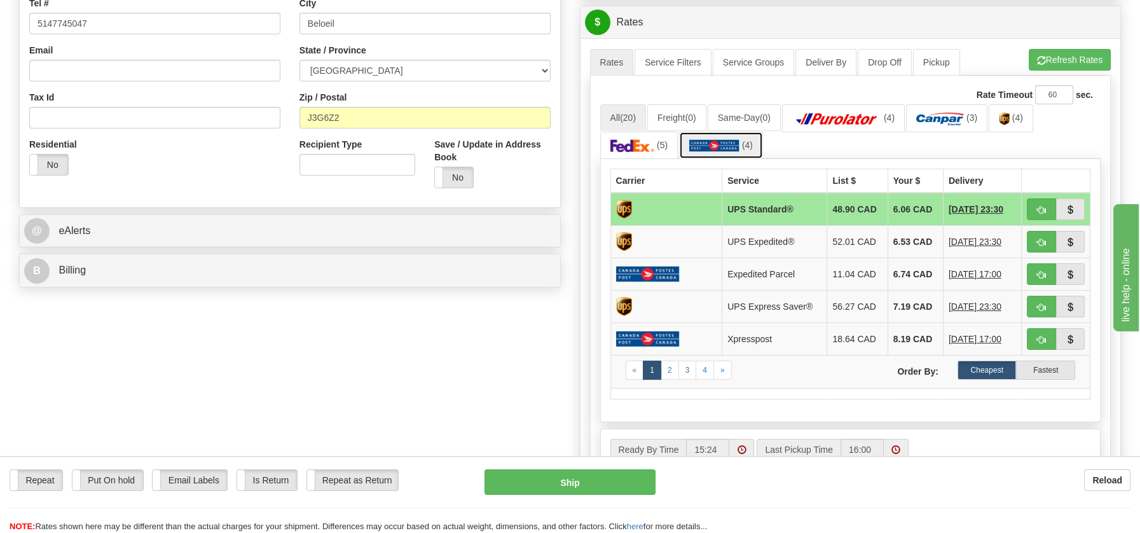
click at [736, 148] on img at bounding box center [714, 145] width 50 height 13
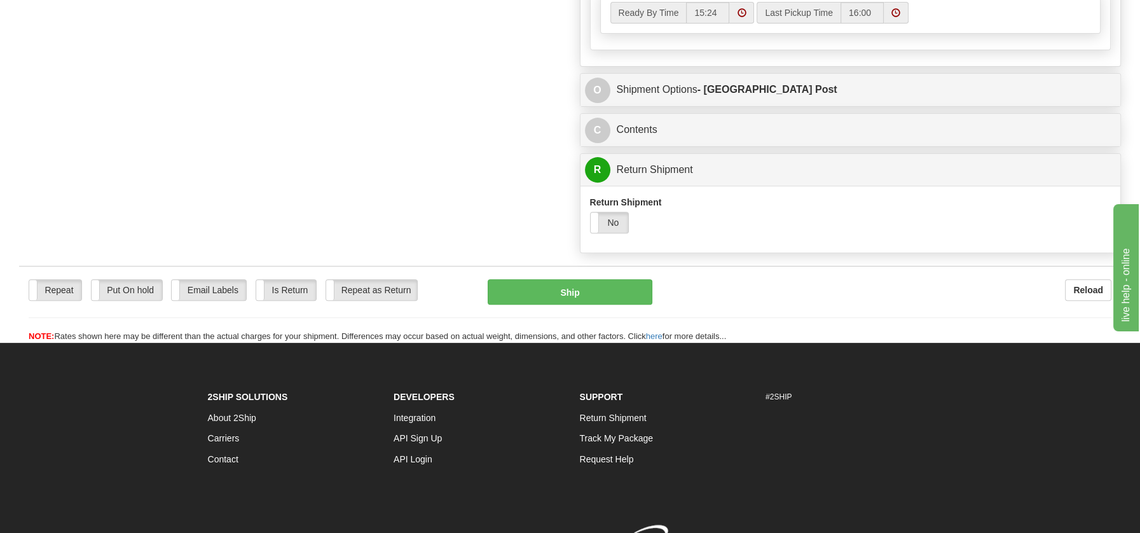
scroll to position [751, 0]
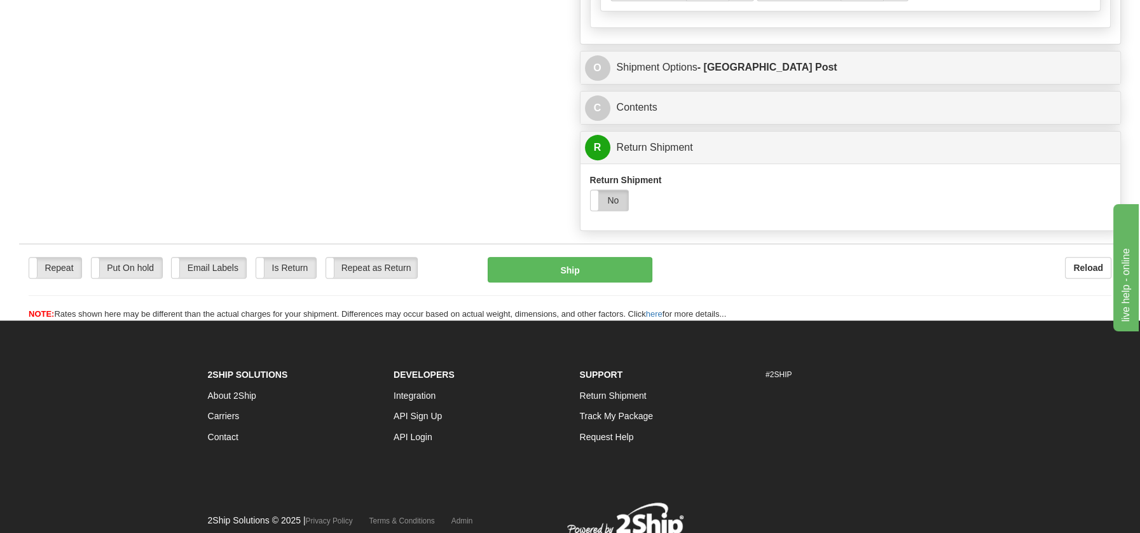
click at [620, 199] on label "No" at bounding box center [609, 200] width 38 height 20
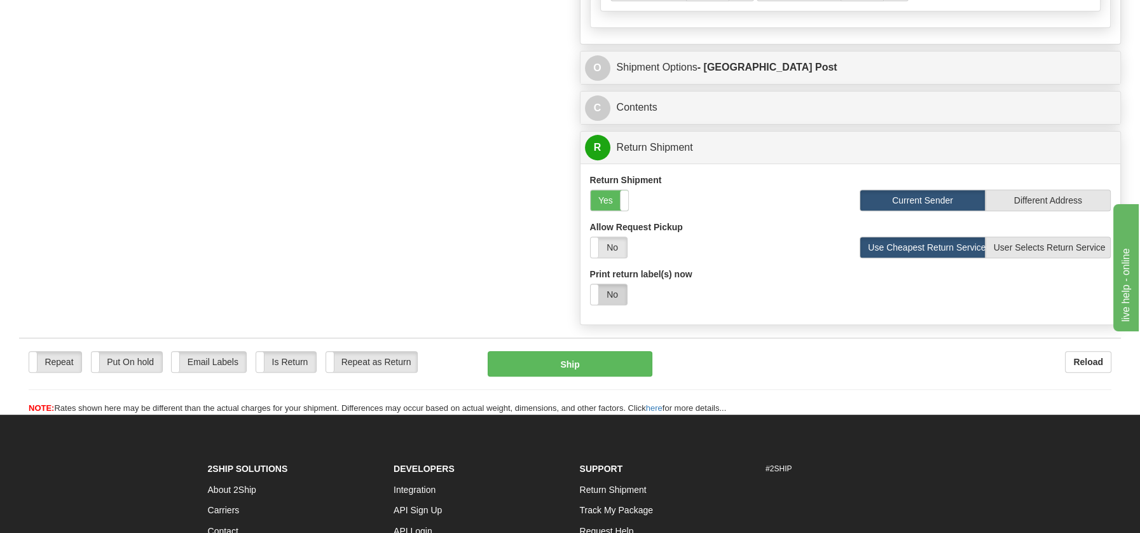
click at [610, 288] on label "No" at bounding box center [608, 294] width 36 height 20
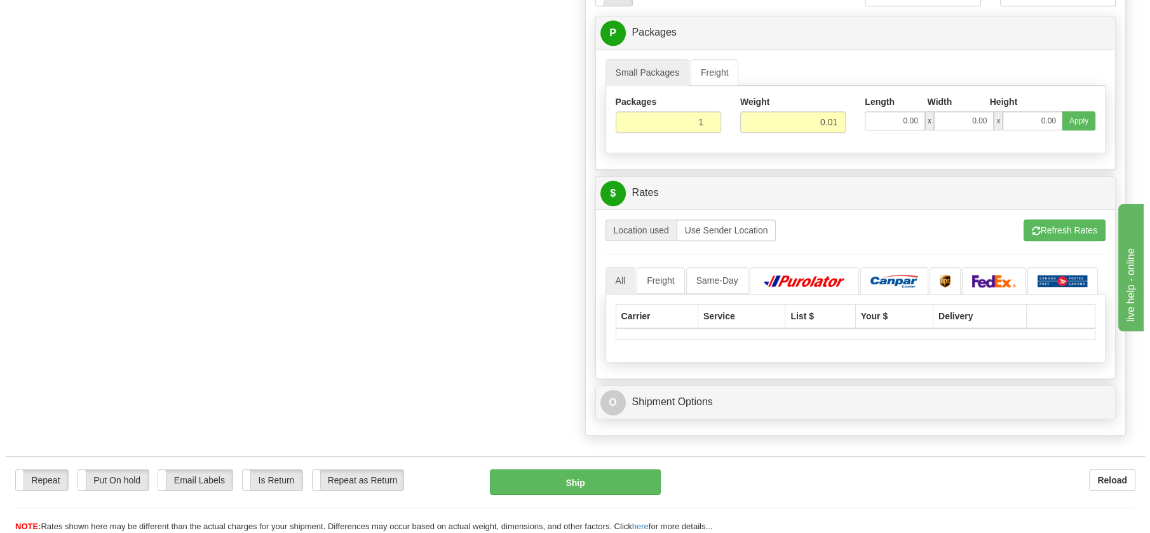
scroll to position [1128, 0]
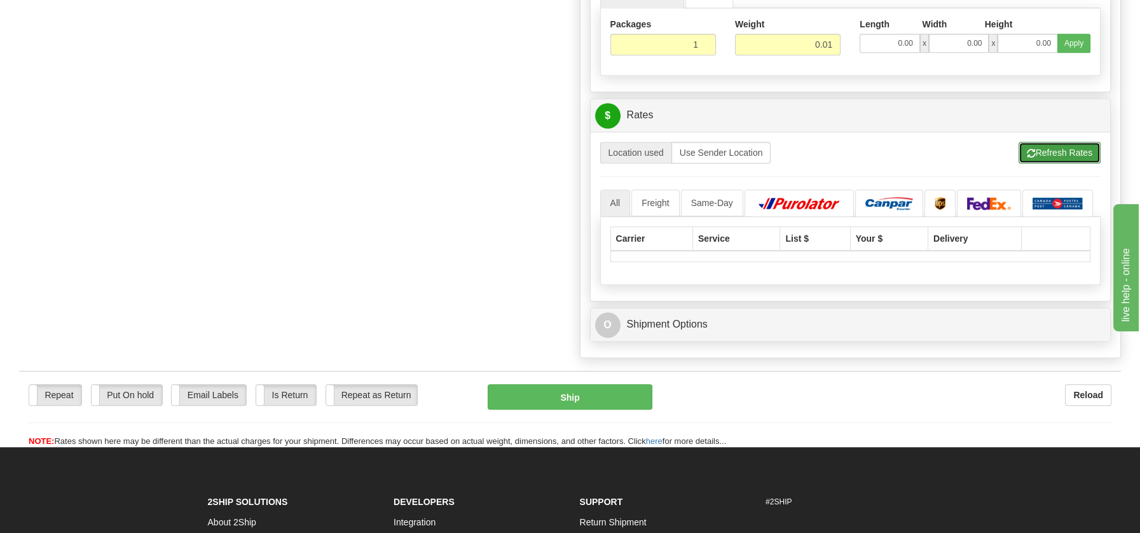
click at [1053, 151] on button "Refresh Rates" at bounding box center [1059, 153] width 82 height 22
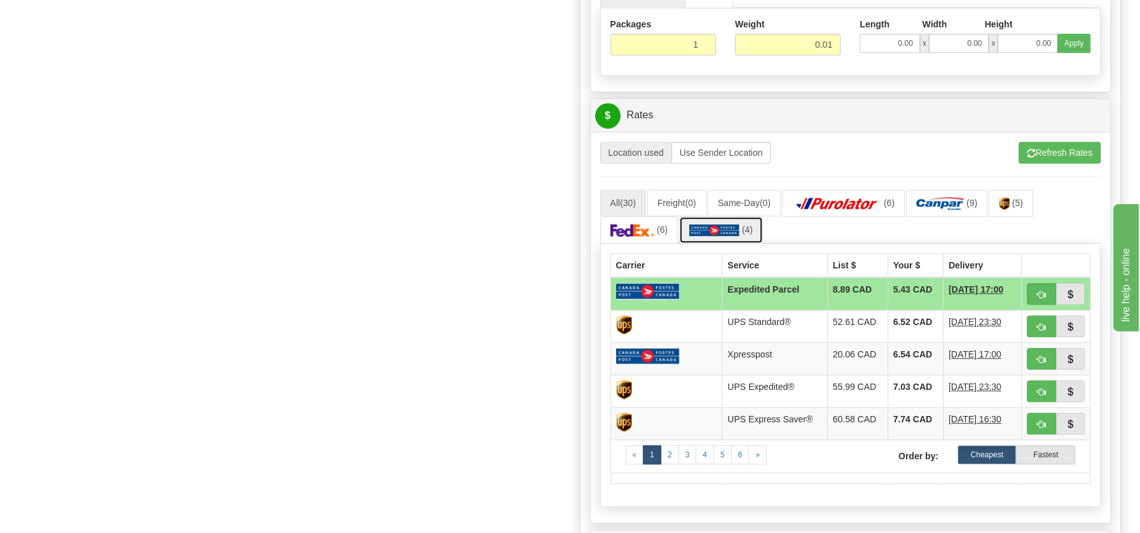
click at [710, 225] on img at bounding box center [714, 230] width 50 height 13
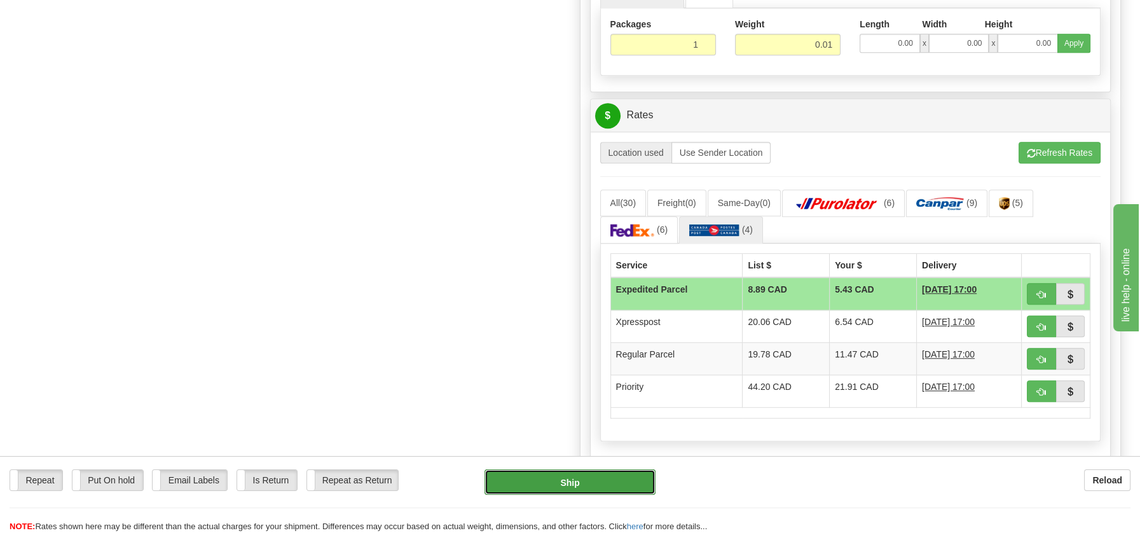
click at [595, 477] on button "Ship" at bounding box center [569, 481] width 171 height 25
type input "DOM.EP"
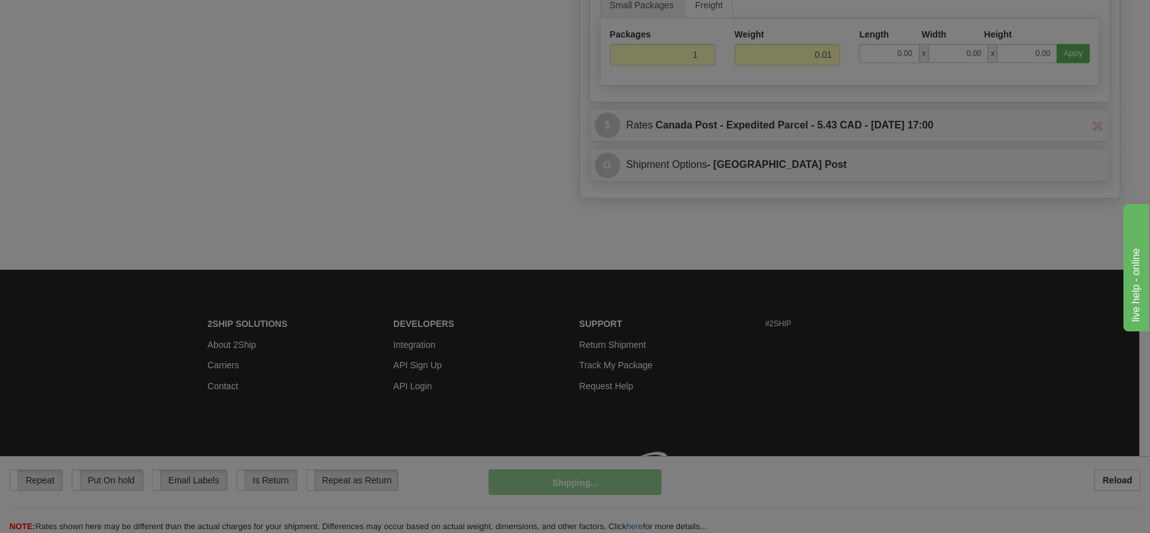
scroll to position [731, 0]
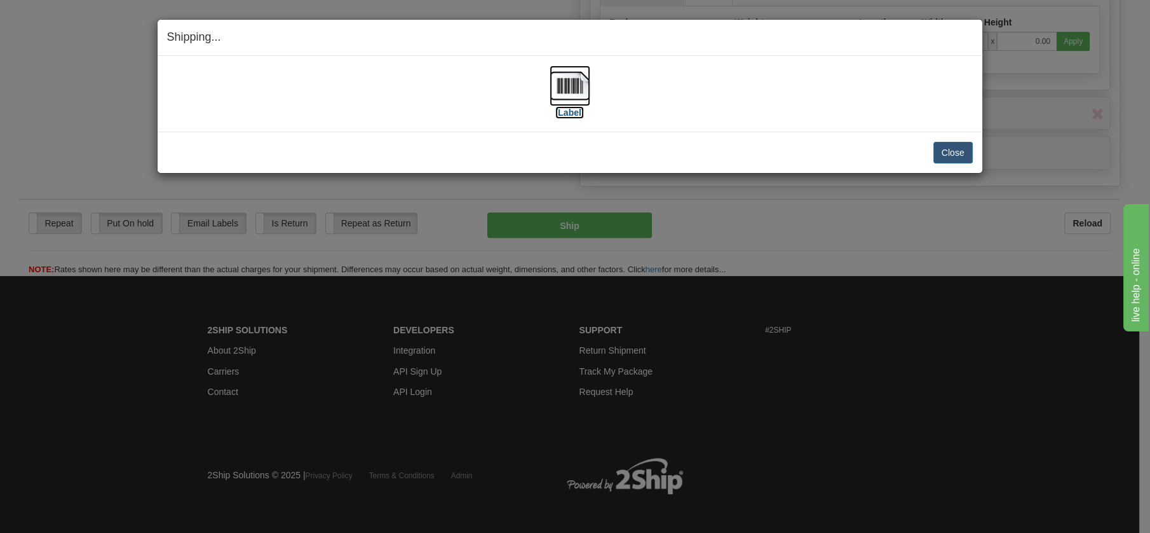
click at [566, 79] on img at bounding box center [570, 85] width 41 height 41
click at [946, 155] on button "Close" at bounding box center [953, 153] width 39 height 22
